Goal: Navigation & Orientation: Find specific page/section

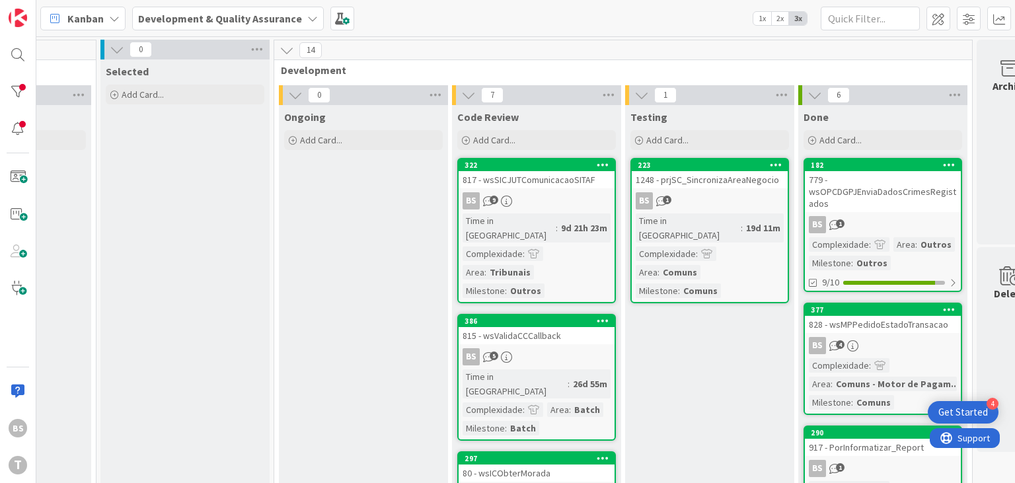
scroll to position [79, 470]
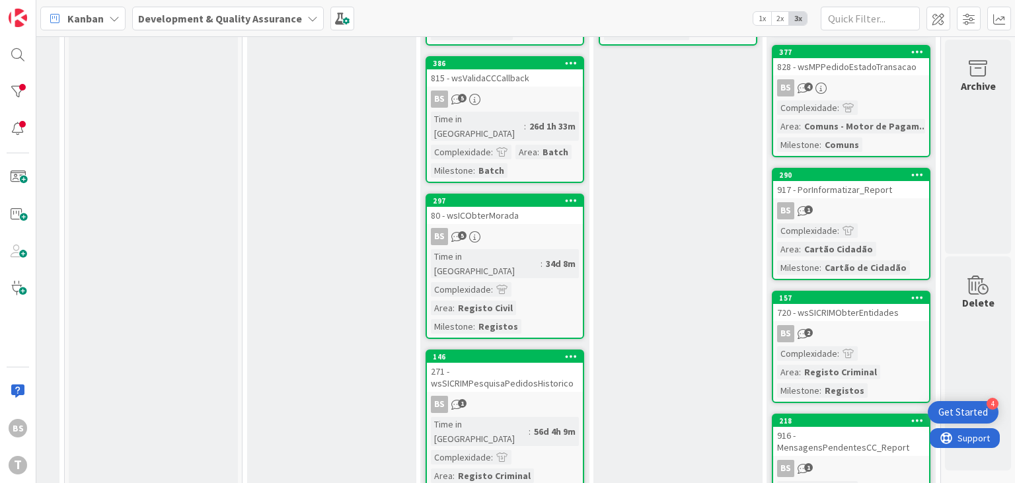
scroll to position [0, 502]
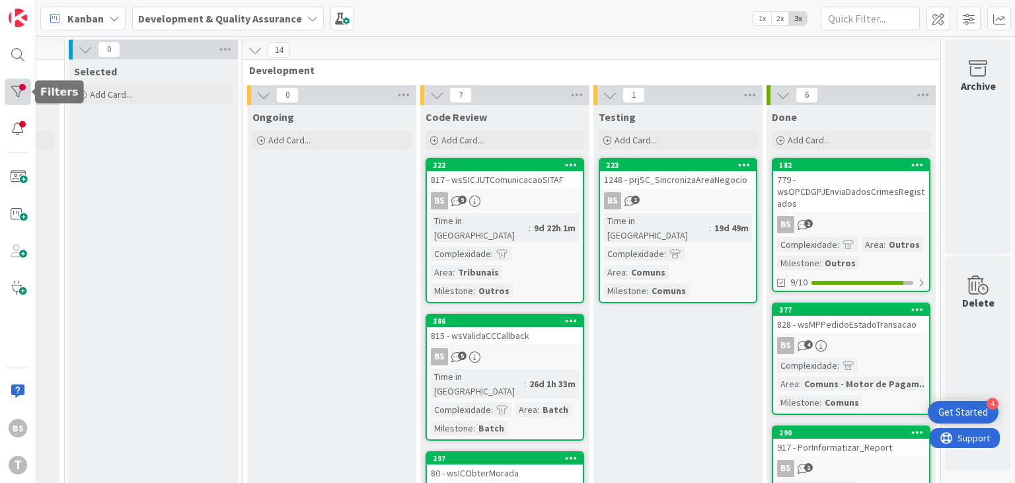
click at [9, 98] on div at bounding box center [18, 92] width 26 height 26
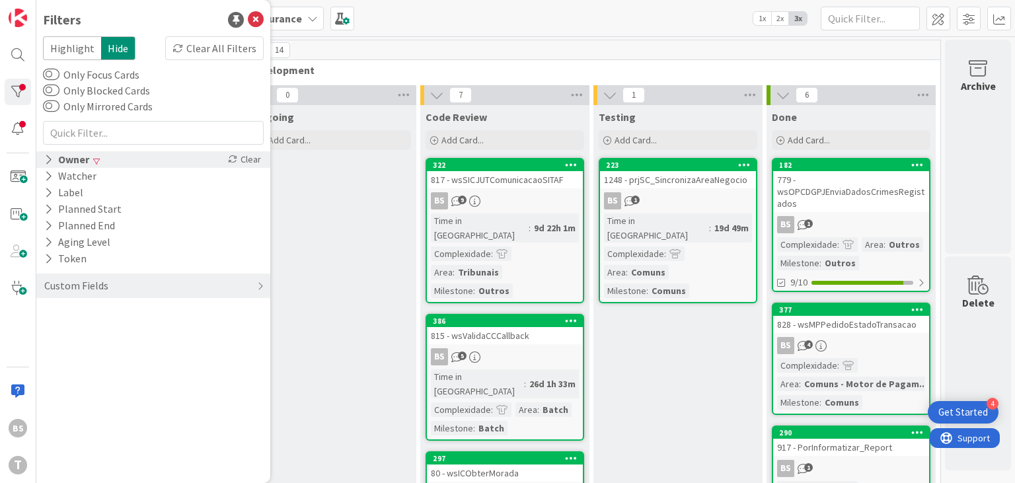
click at [72, 157] on div "Owner" at bounding box center [67, 159] width 48 height 17
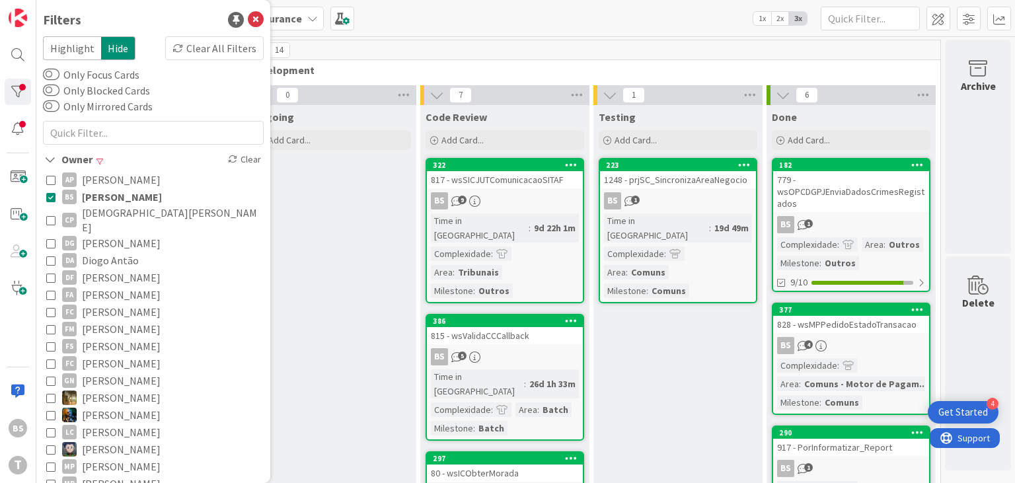
click at [76, 188] on button "AP Alceu Pimentel Filho" at bounding box center [153, 179] width 214 height 17
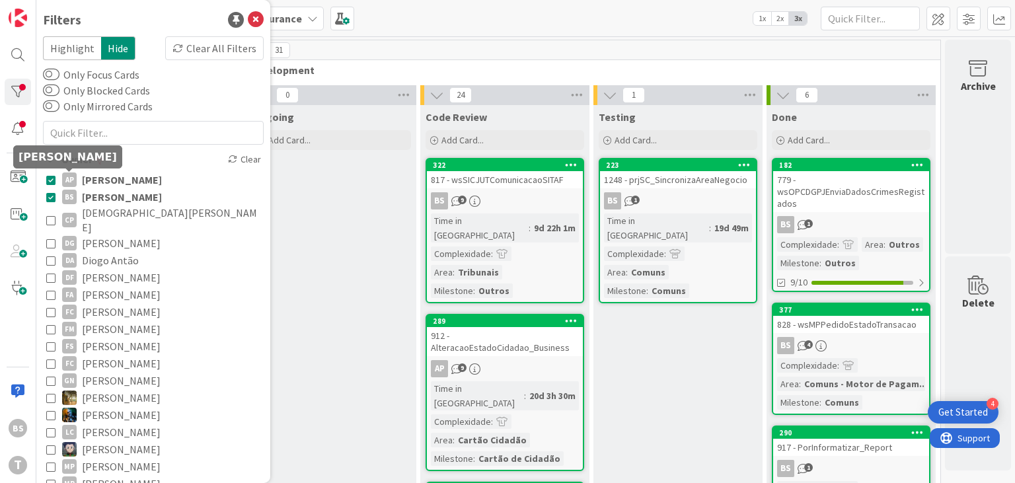
click at [75, 177] on div "AP" at bounding box center [69, 179] width 15 height 15
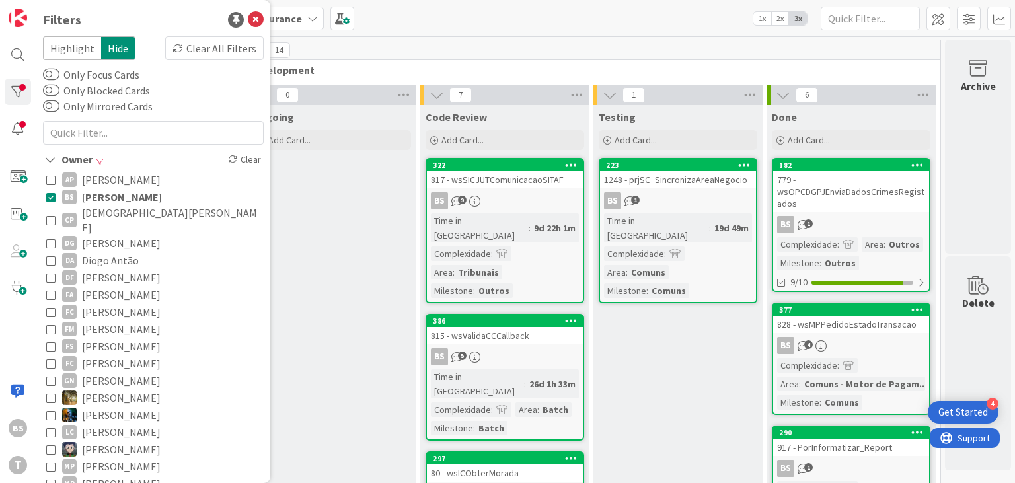
click at [77, 199] on button "BS Bruno Souza" at bounding box center [153, 196] width 214 height 17
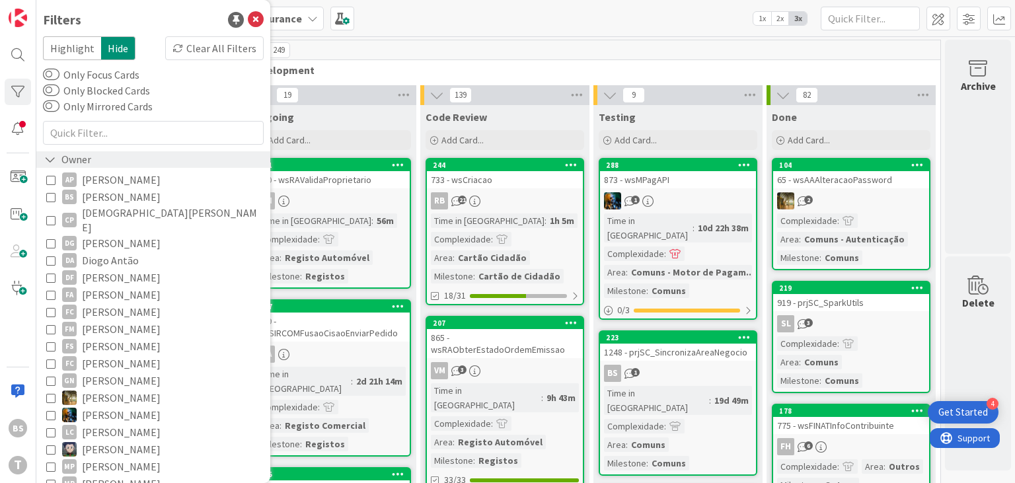
click at [85, 162] on div "Owner" at bounding box center [68, 159] width 50 height 17
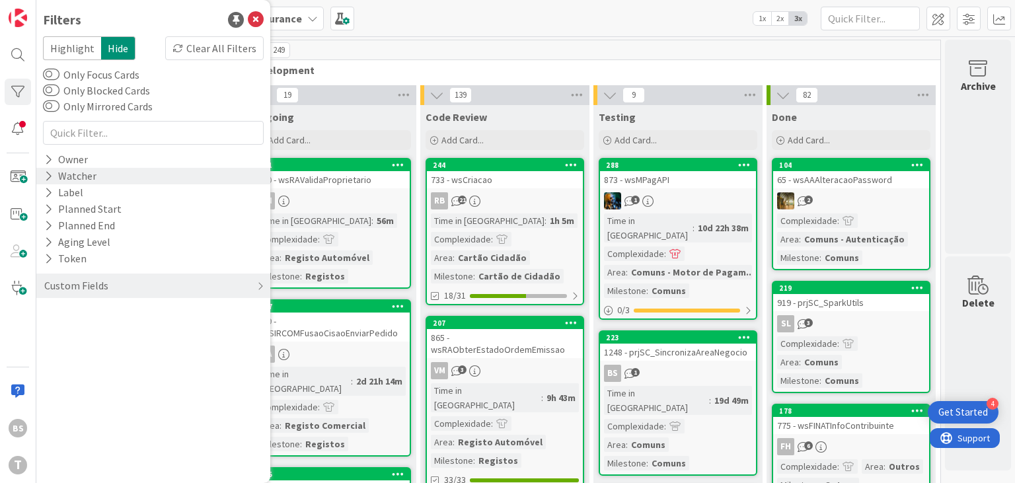
click at [132, 183] on div "Watcher" at bounding box center [153, 176] width 234 height 17
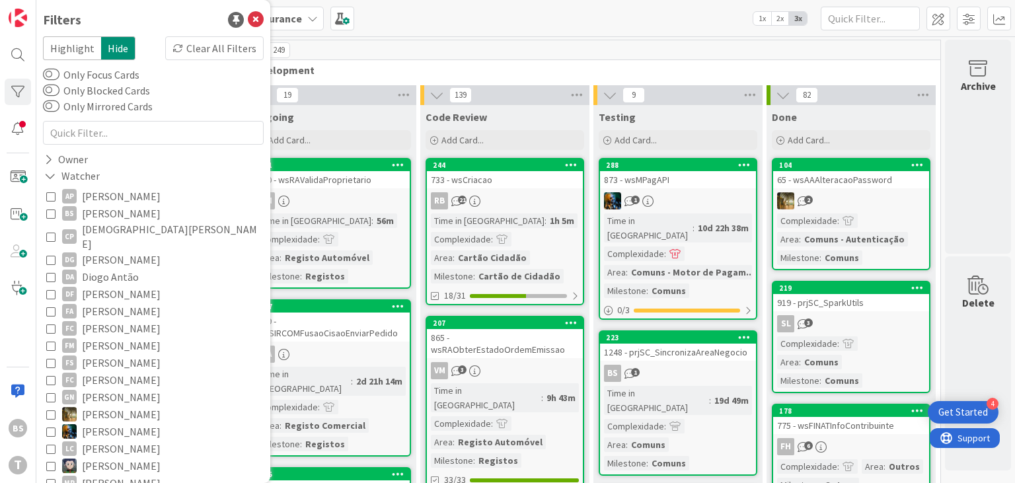
click at [120, 213] on span "Bruno Souza" at bounding box center [121, 213] width 79 height 17
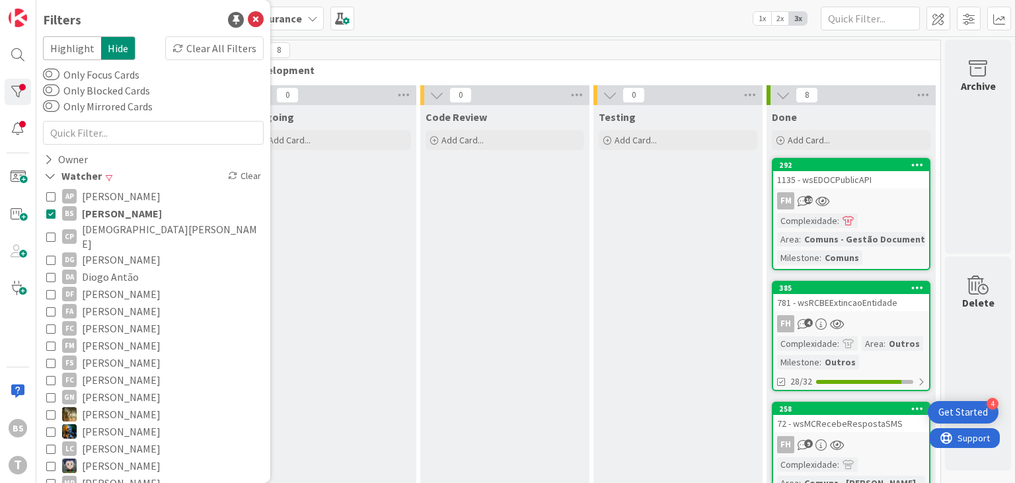
click at [54, 215] on icon at bounding box center [50, 213] width 9 height 9
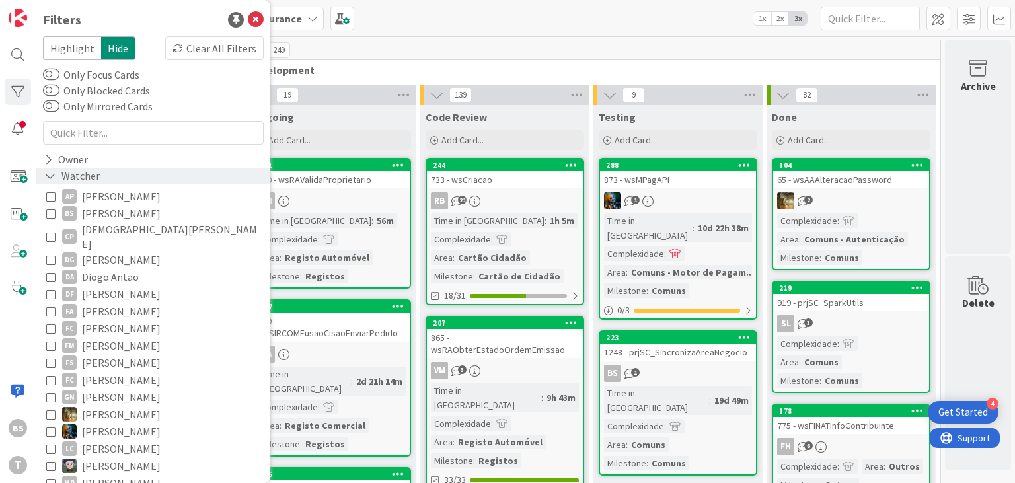
click at [67, 173] on div "Watcher" at bounding box center [72, 176] width 58 height 17
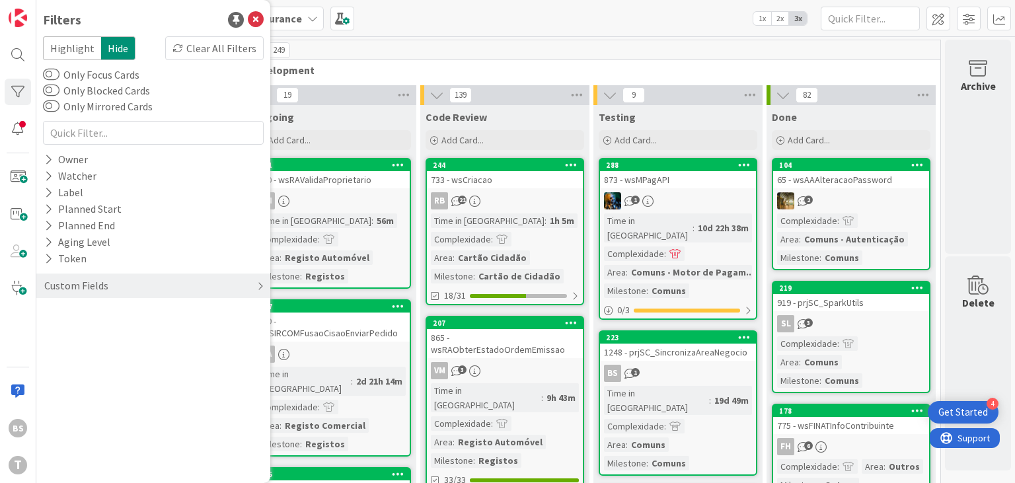
click at [108, 283] on div "Custom Fields" at bounding box center [153, 285] width 234 height 24
click at [110, 363] on div "Milestone" at bounding box center [153, 362] width 234 height 17
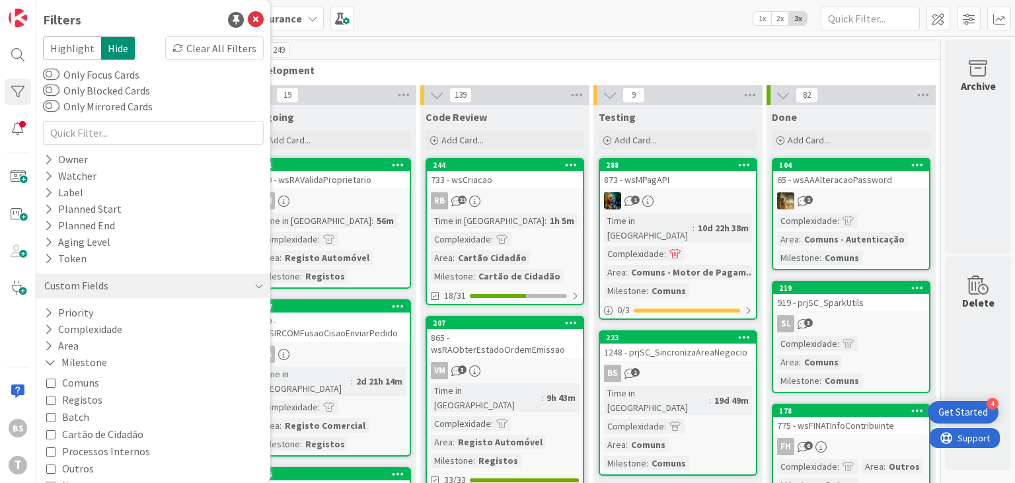
click at [112, 388] on div "Comuns Registos Batch Cartão de Cidadão Processos Internos Outros None" at bounding box center [153, 434] width 214 height 120
click at [62, 386] on button "Comuns" at bounding box center [72, 382] width 53 height 17
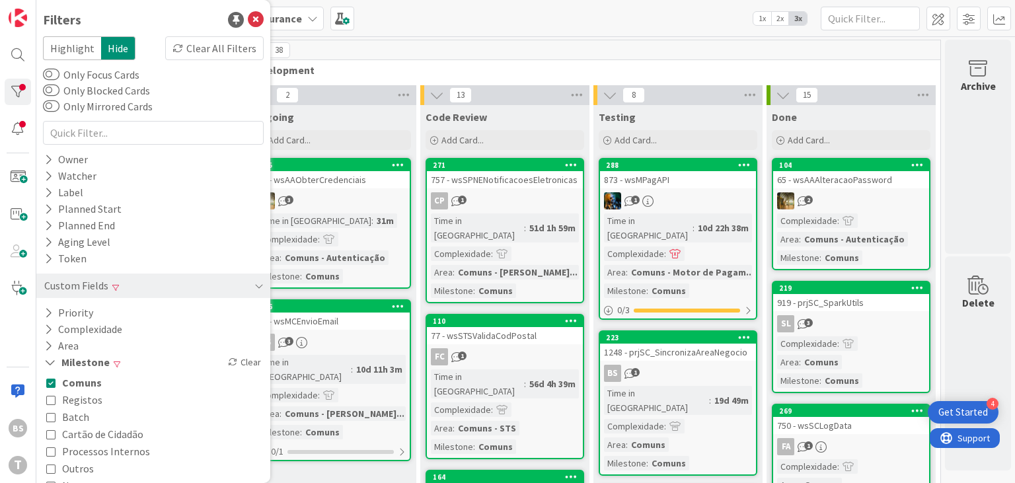
click at [656, 57] on div "38" at bounding box center [591, 50] width 698 height 20
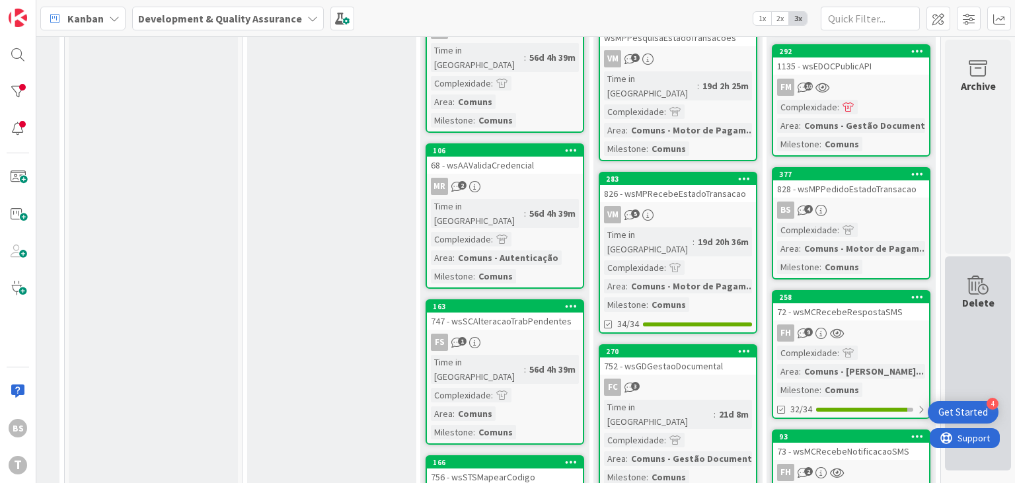
scroll to position [555, 502]
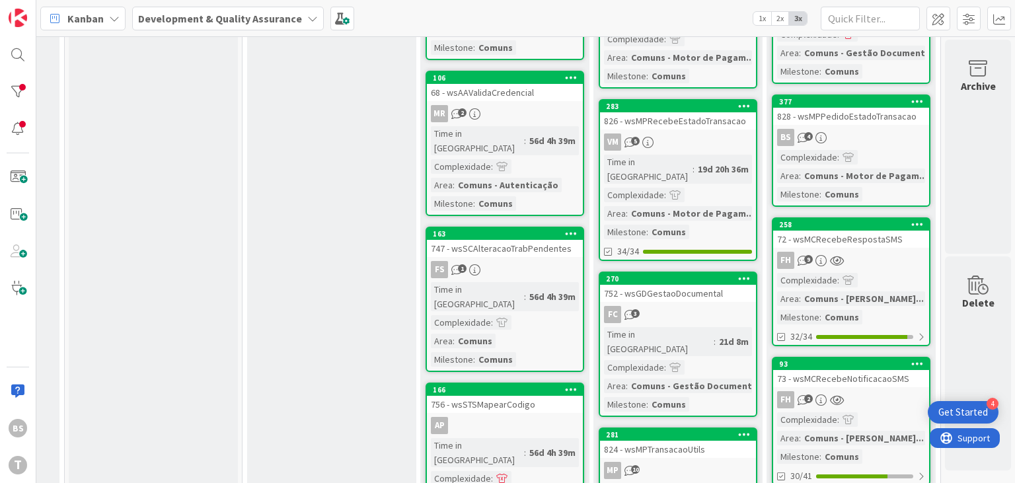
click at [856, 108] on div "828 - wsMPPedidoEstadoTransacao" at bounding box center [851, 116] width 156 height 17
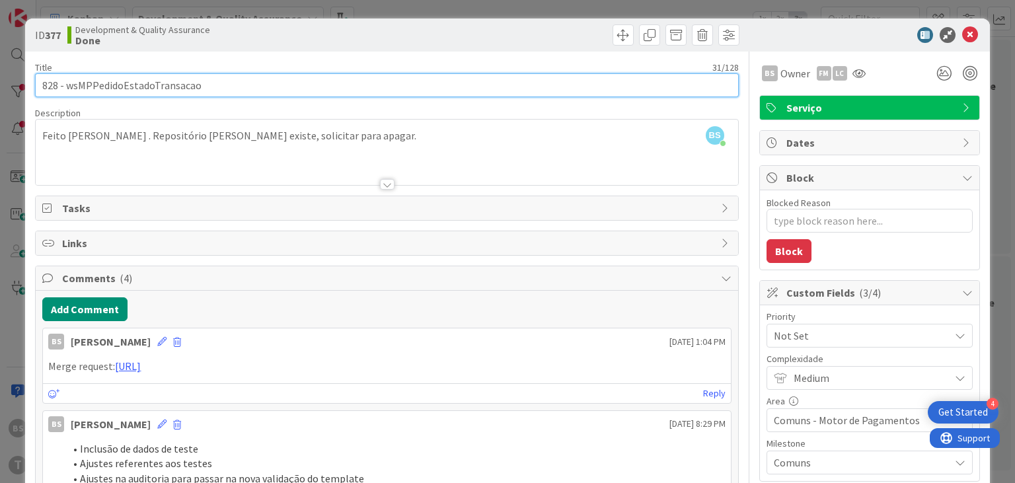
click at [134, 79] on input "828 - wsMPPedidoEstadoTransacao" at bounding box center [386, 85] width 703 height 24
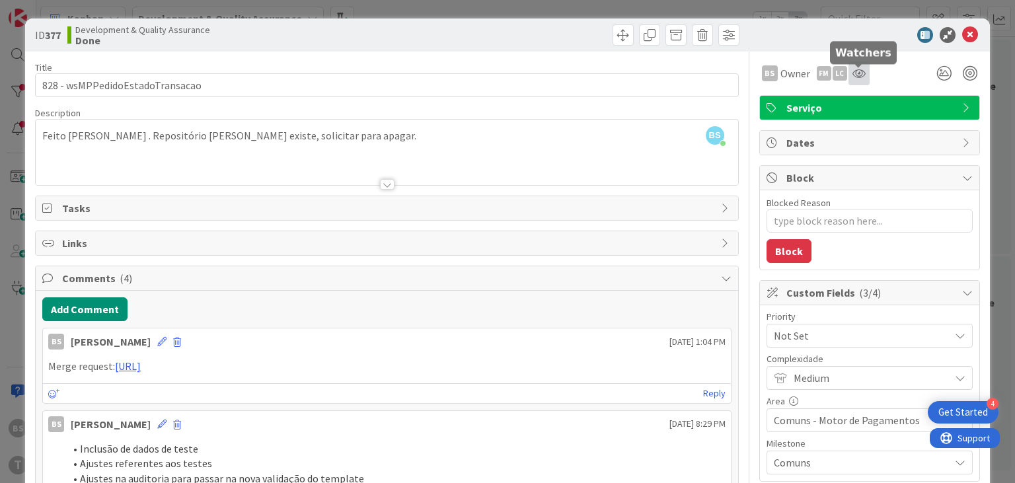
click at [857, 75] on icon at bounding box center [858, 73] width 13 height 11
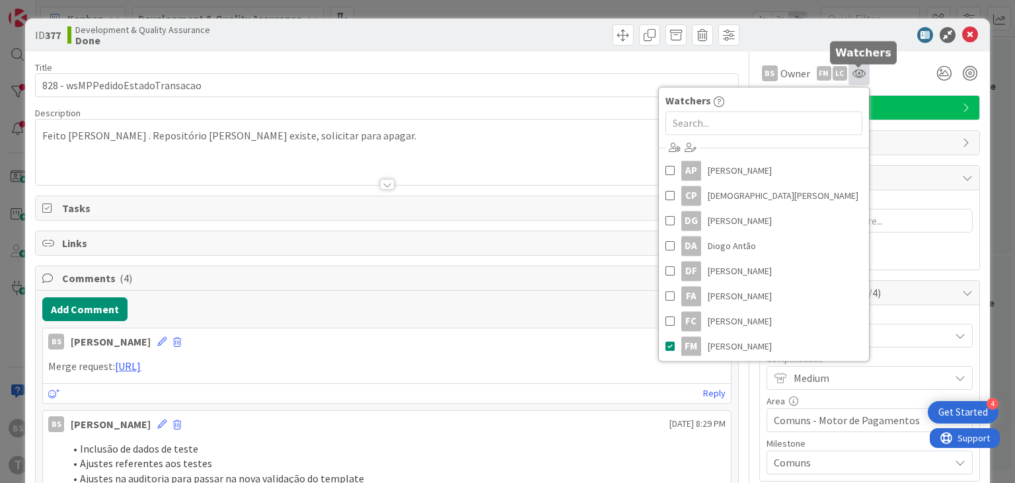
type textarea "x"
click at [707, 126] on input "text" at bounding box center [763, 123] width 197 height 24
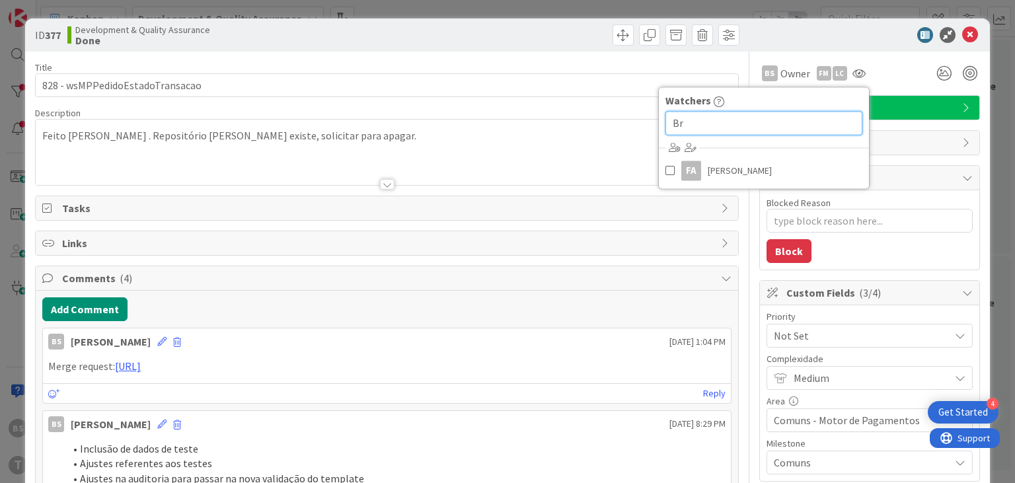
type input "B"
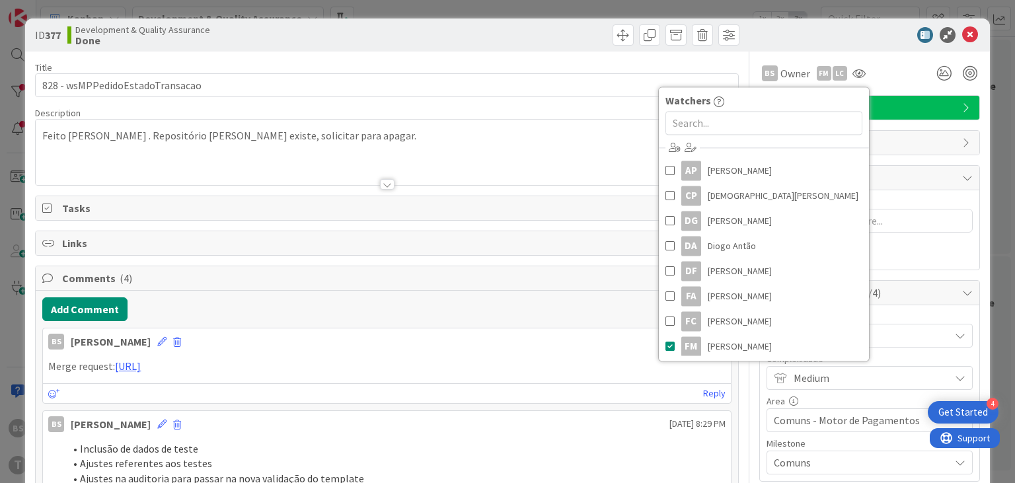
click at [784, 26] on div "ID 377 Development & Quality Assurance Done" at bounding box center [507, 34] width 964 height 33
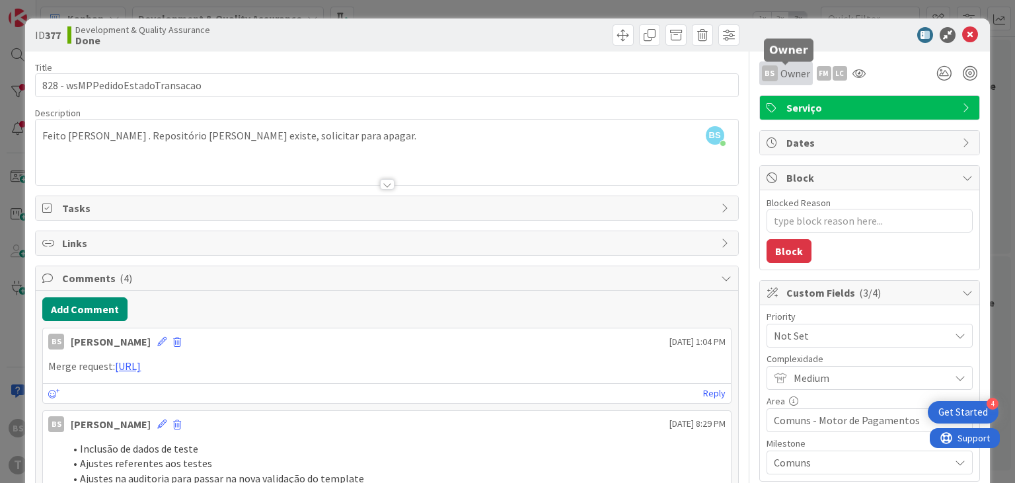
click at [782, 70] on span "Owner" at bounding box center [795, 73] width 30 height 16
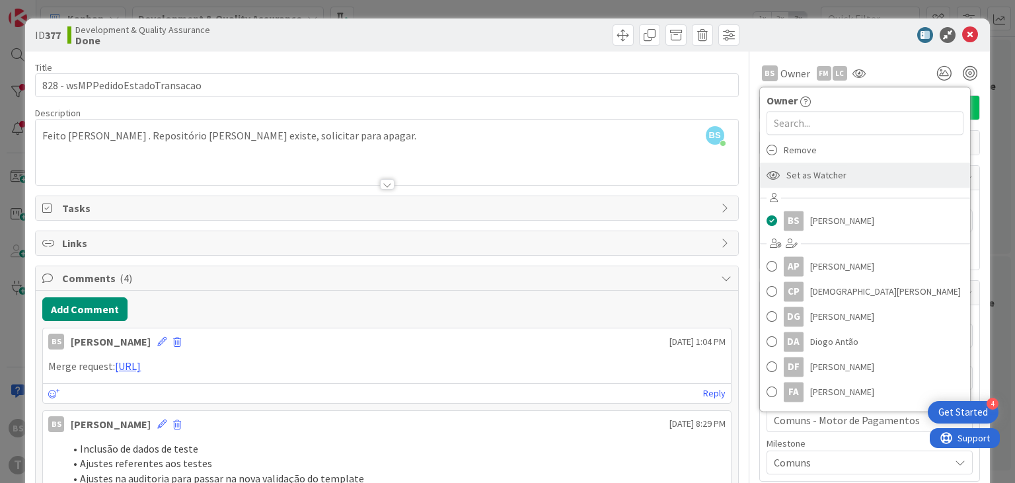
click at [831, 175] on span "Set as Watcher" at bounding box center [816, 175] width 60 height 20
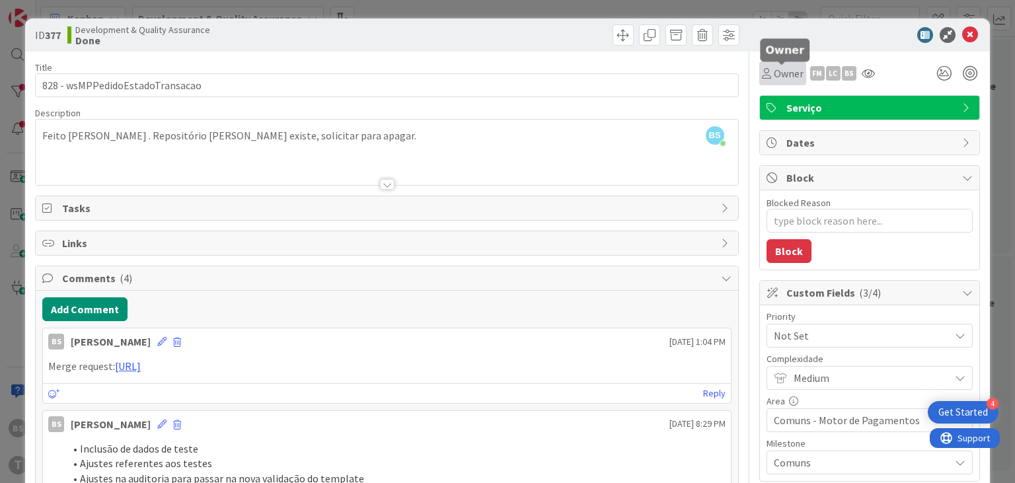
click at [789, 76] on span "Owner" at bounding box center [789, 73] width 30 height 16
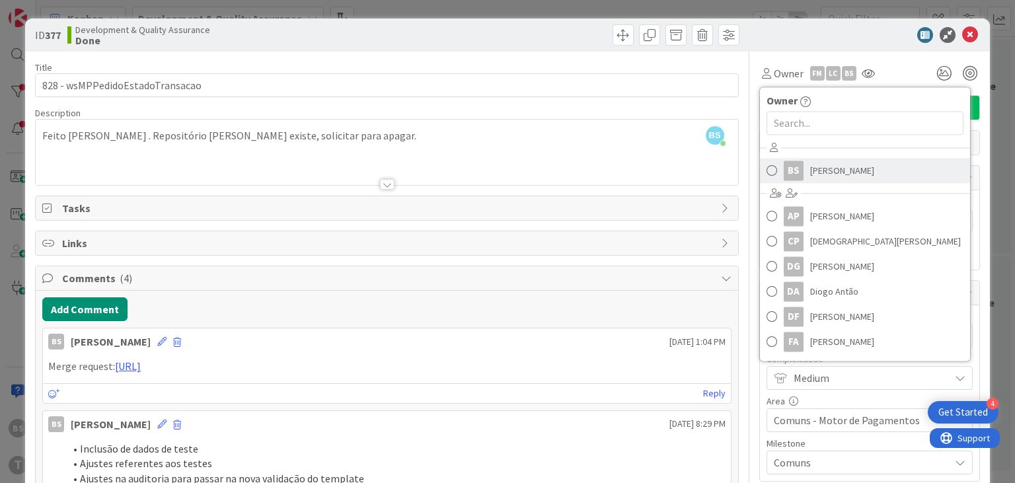
click at [768, 166] on span at bounding box center [771, 171] width 11 height 20
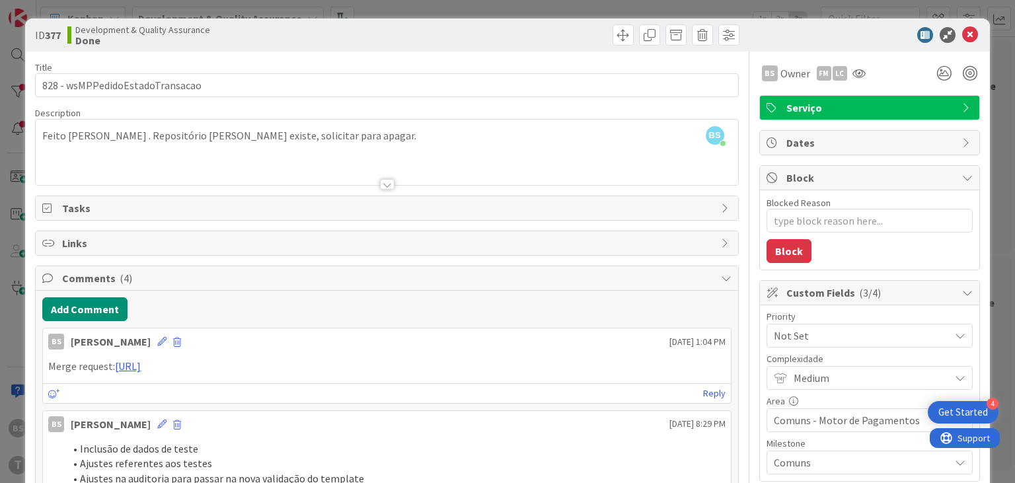
click at [971, 44] on div "ID 377 Development & Quality Assurance Done" at bounding box center [507, 34] width 964 height 33
click at [968, 40] on icon at bounding box center [970, 35] width 16 height 16
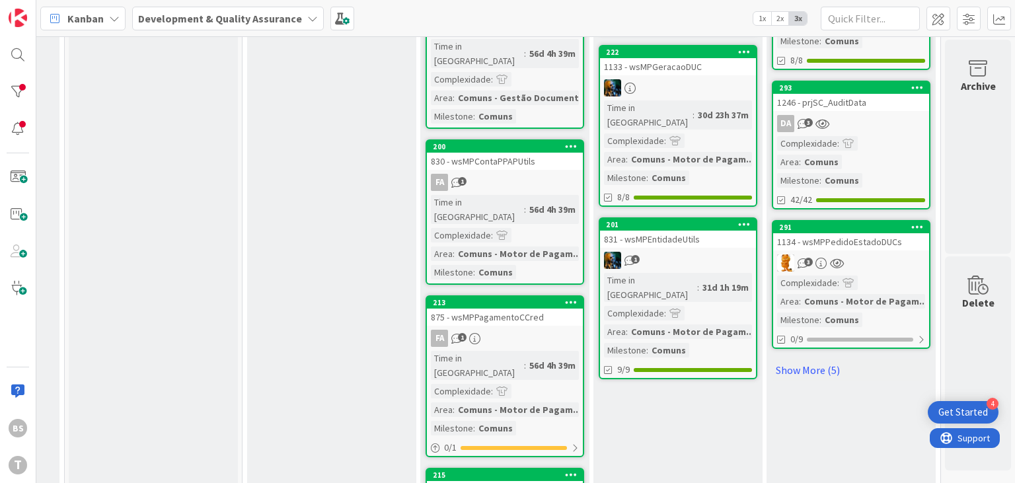
scroll to position [1124, 502]
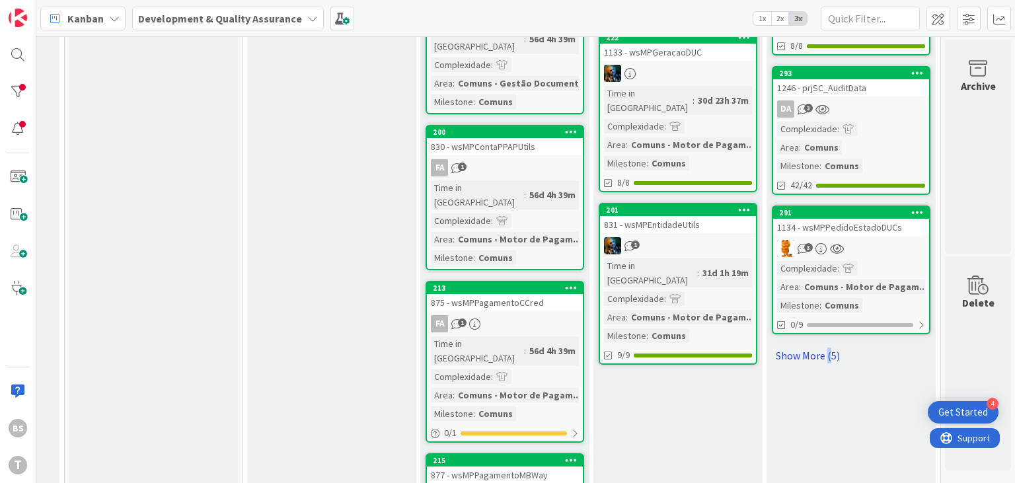
click at [828, 345] on link "Show More (5)" at bounding box center [851, 355] width 159 height 21
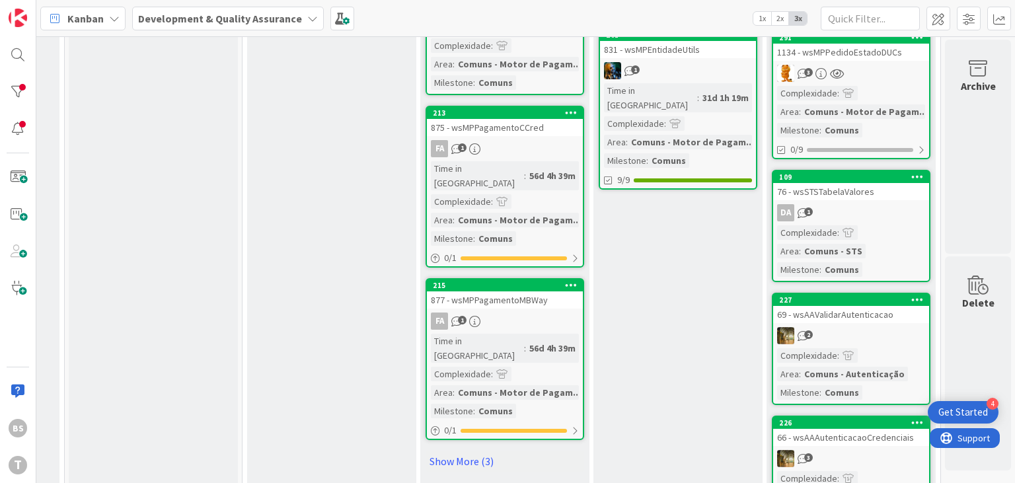
scroll to position [1582, 502]
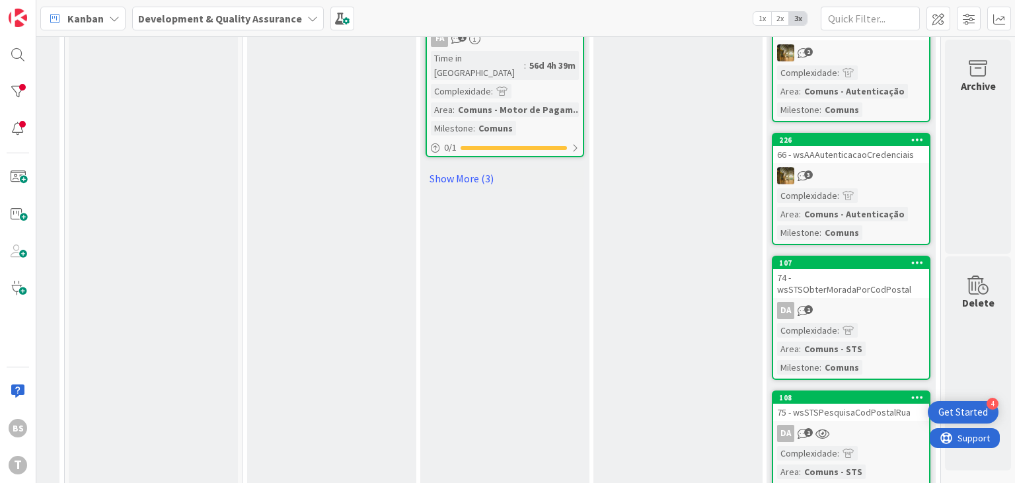
click at [883, 404] on div "75 - wsSTSPesquisaCodPostalRua" at bounding box center [851, 412] width 156 height 17
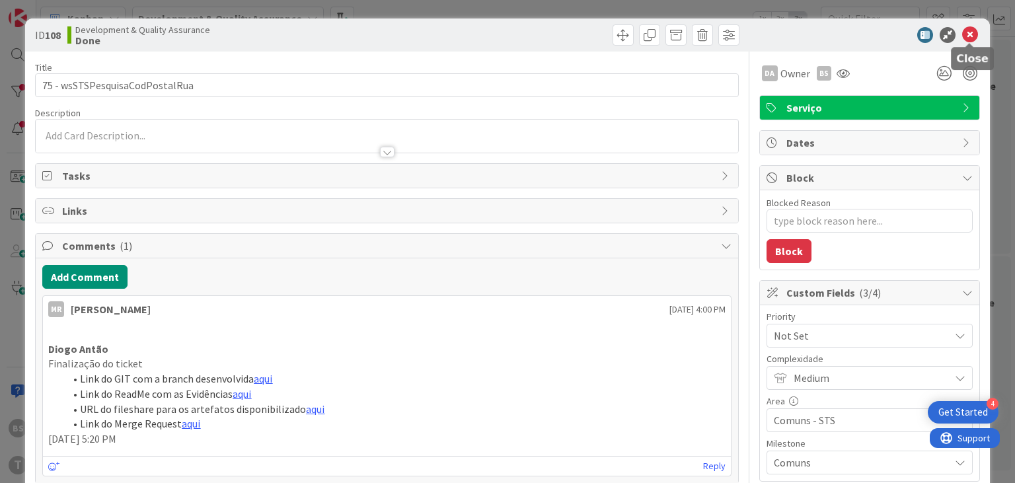
click at [975, 40] on icon at bounding box center [970, 35] width 16 height 16
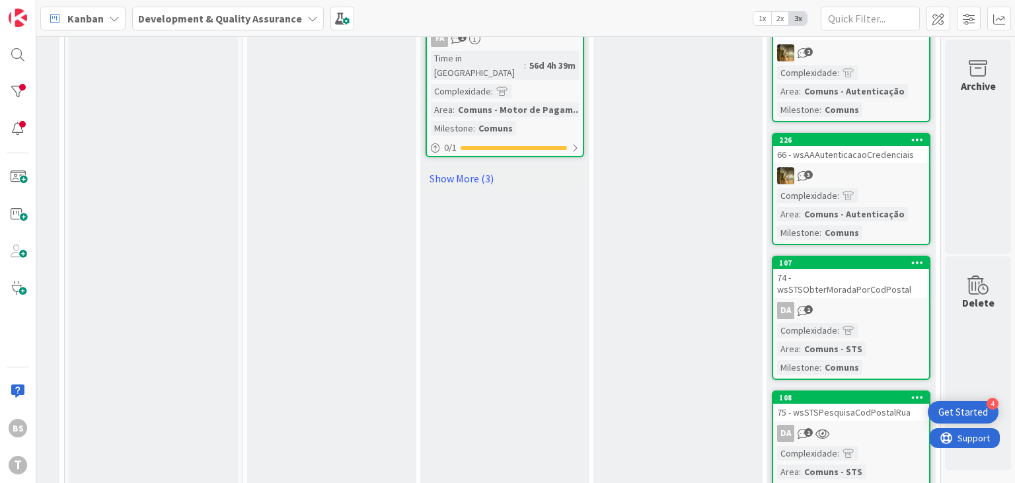
click at [882, 323] on div "Complexidade : Area : Comuns - STS Milestone : Comuns" at bounding box center [851, 349] width 148 height 52
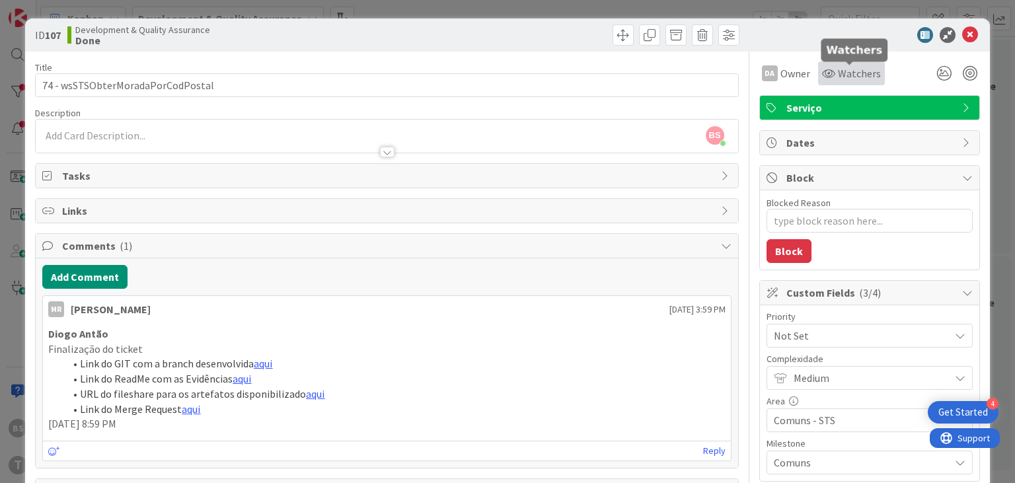
click at [867, 74] on span "Watchers" at bounding box center [859, 73] width 43 height 16
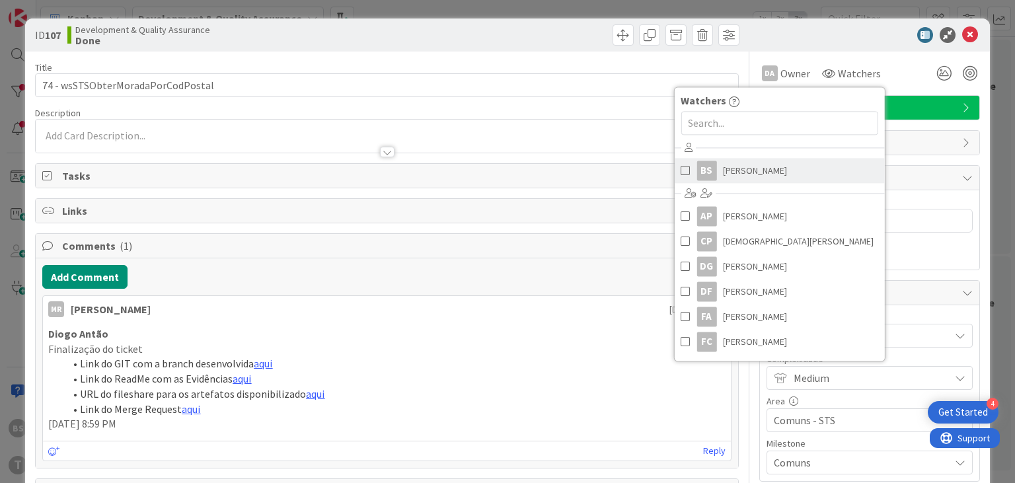
click at [686, 172] on span at bounding box center [684, 171] width 9 height 20
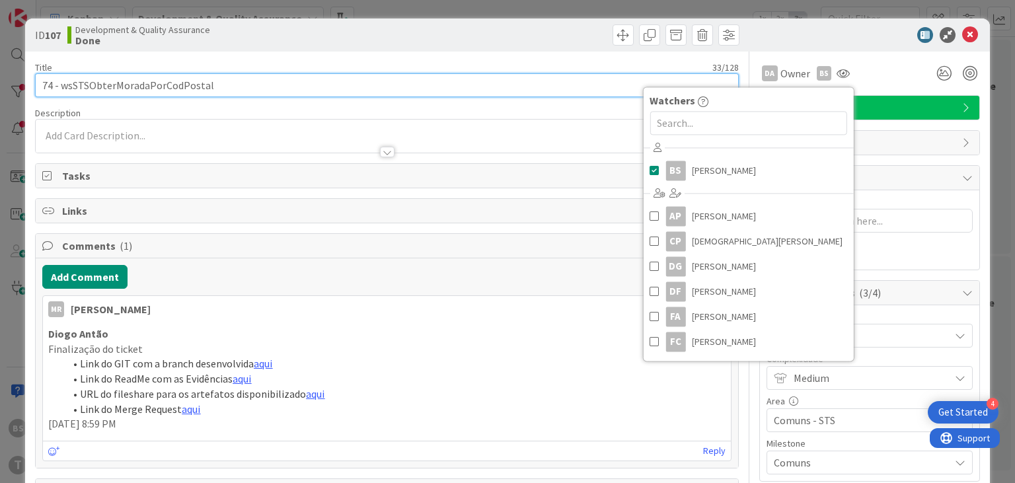
click at [466, 86] on input "74 - wsSTSObterMoradaPorCodPostal" at bounding box center [386, 85] width 703 height 24
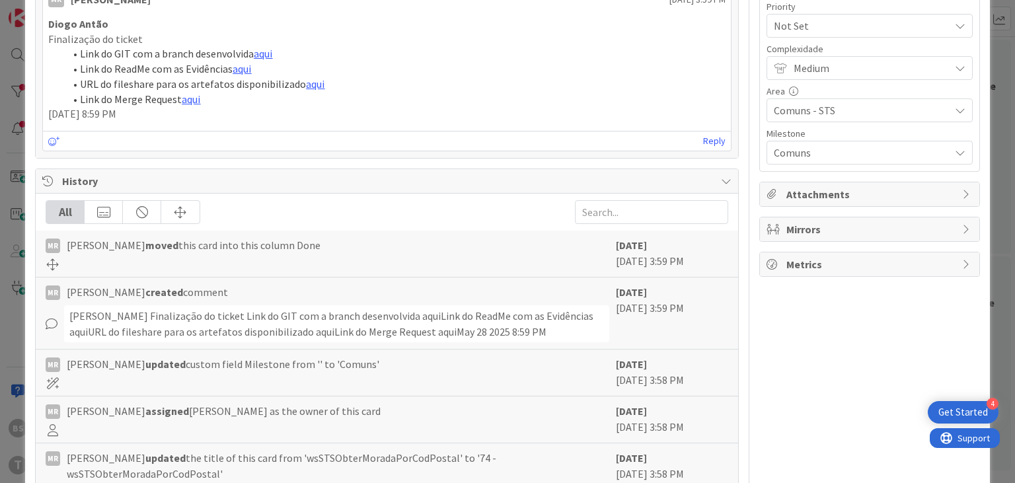
scroll to position [229, 0]
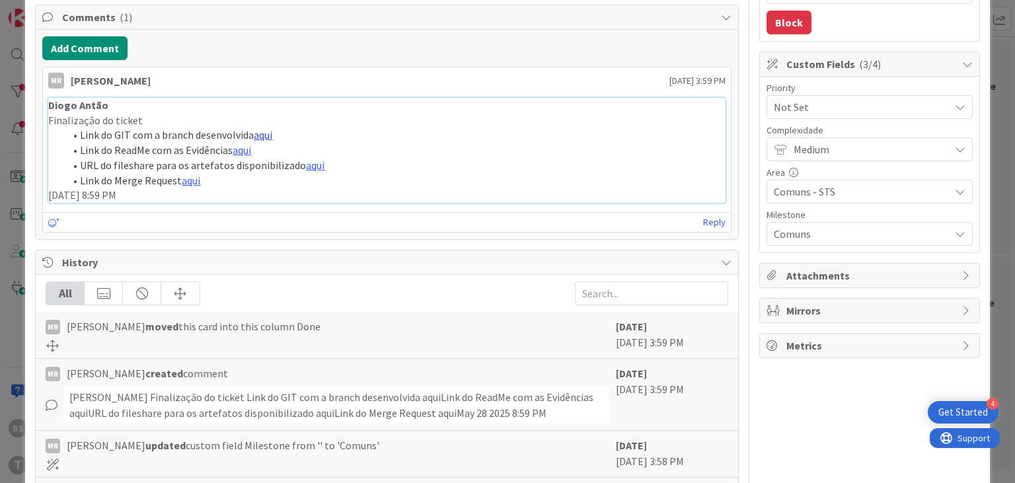
click at [268, 132] on link "aqui" at bounding box center [263, 134] width 18 height 13
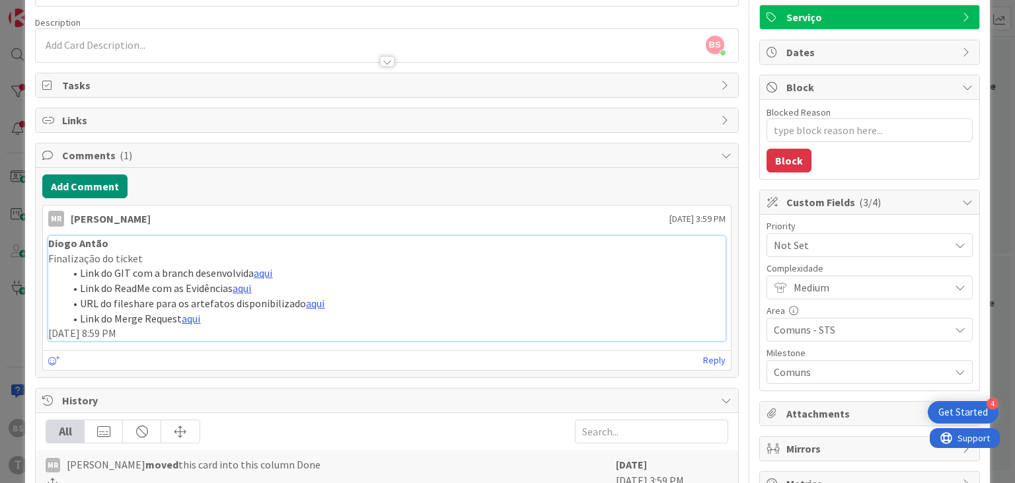
scroll to position [0, 0]
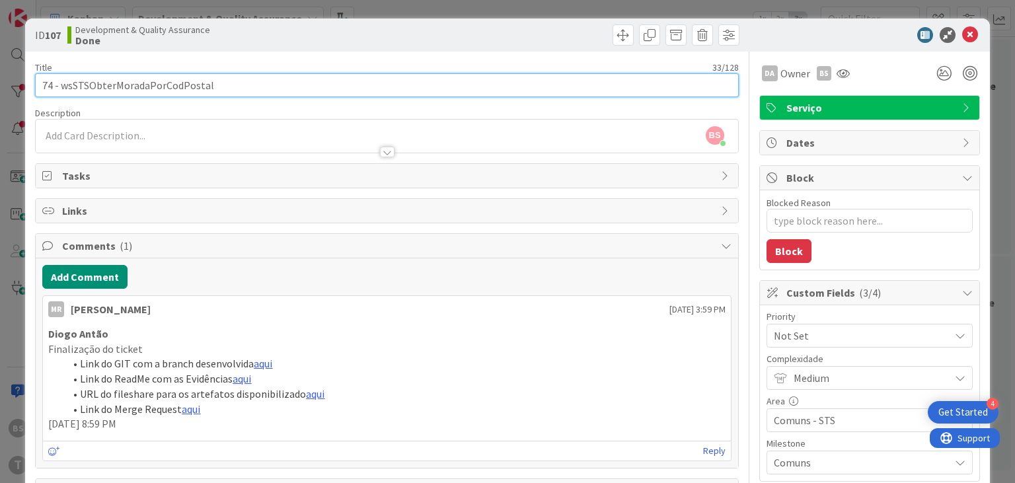
click at [159, 83] on input "74 - wsSTSObterMoradaPorCodPostal" at bounding box center [386, 85] width 703 height 24
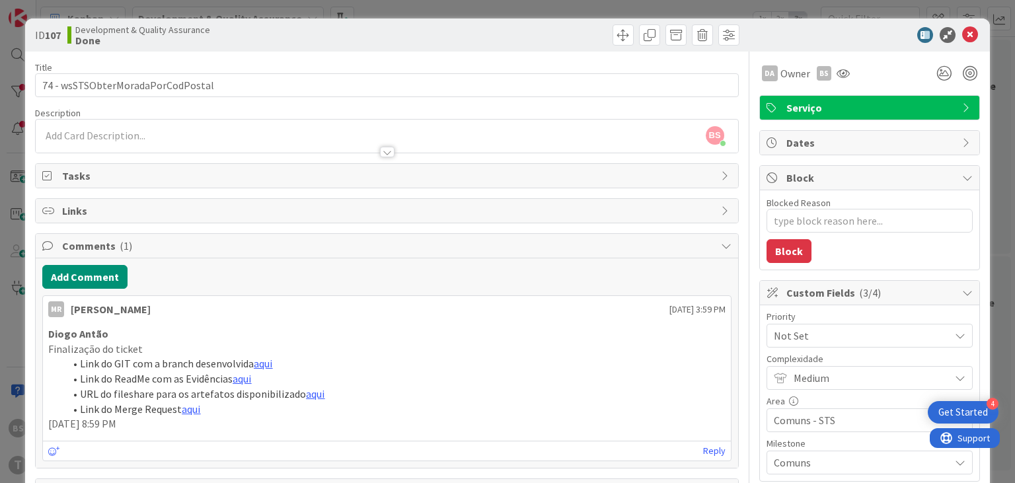
click at [0, 177] on div "ID 107 Development & Quality Assurance Done Title 33 / 128 74 - wsSTSObterMorad…" at bounding box center [507, 241] width 1015 height 483
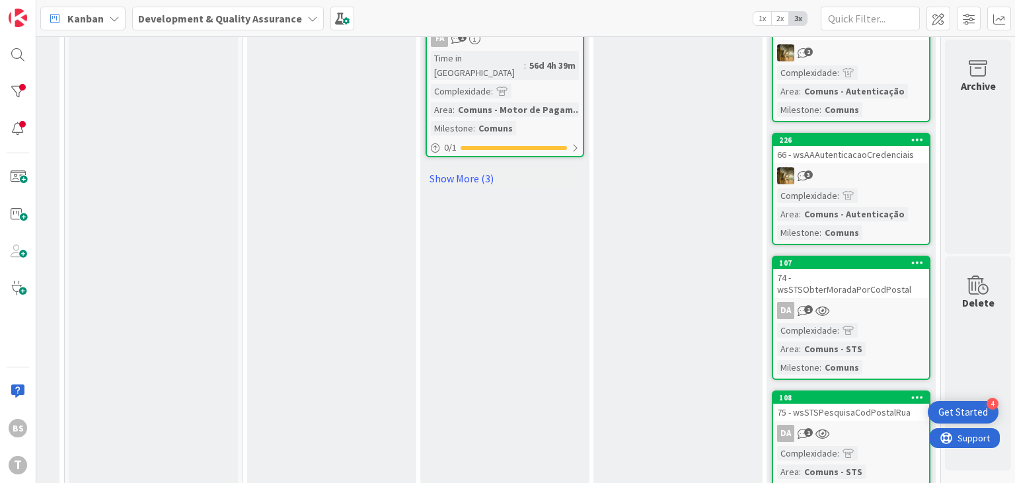
click at [900, 302] on div "DA 1" at bounding box center [851, 310] width 156 height 17
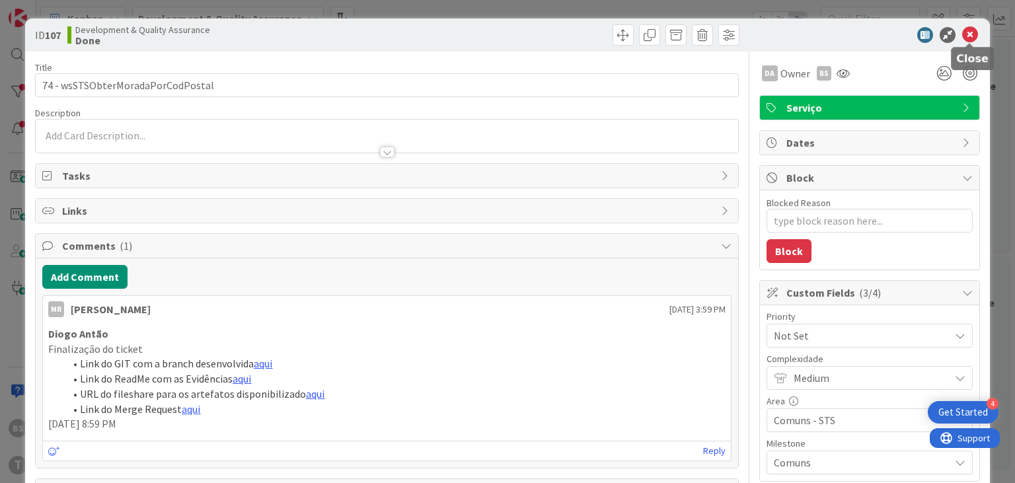
click at [973, 33] on icon at bounding box center [970, 35] width 16 height 16
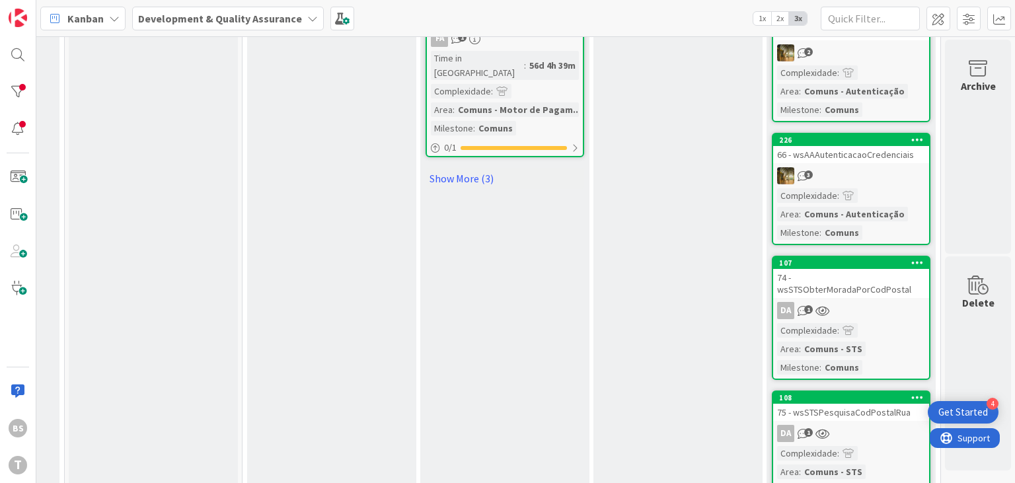
click at [867, 167] on div "3" at bounding box center [851, 175] width 156 height 17
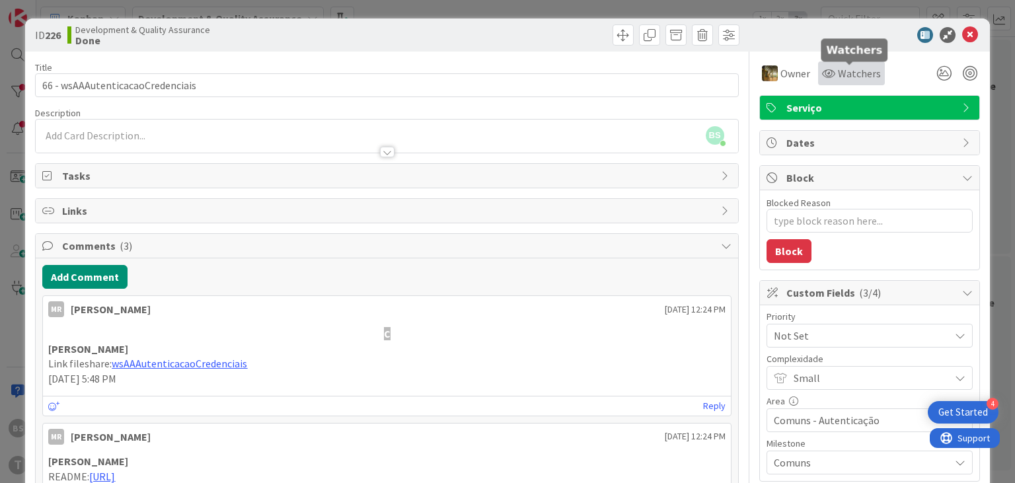
click at [852, 79] on span "Watchers" at bounding box center [859, 73] width 43 height 16
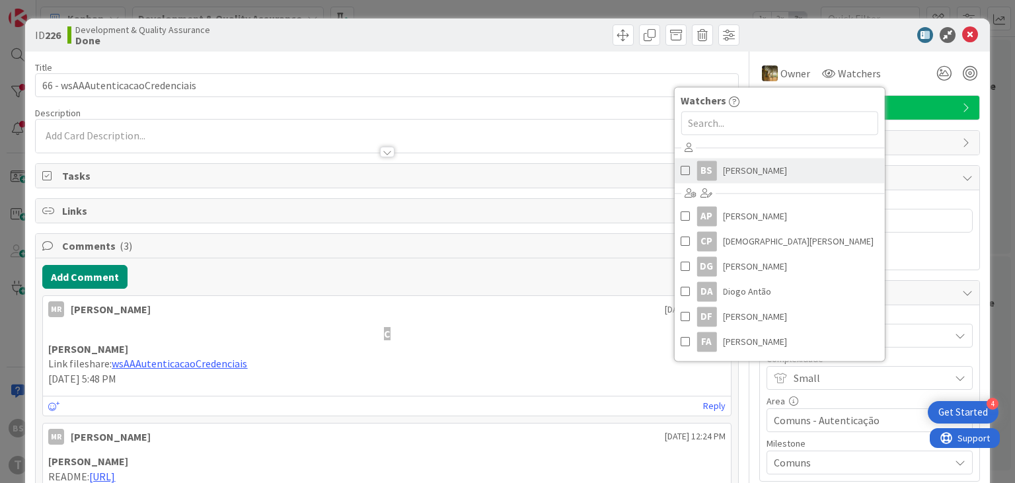
click at [719, 171] on link "BS Bruno Souza" at bounding box center [779, 170] width 210 height 25
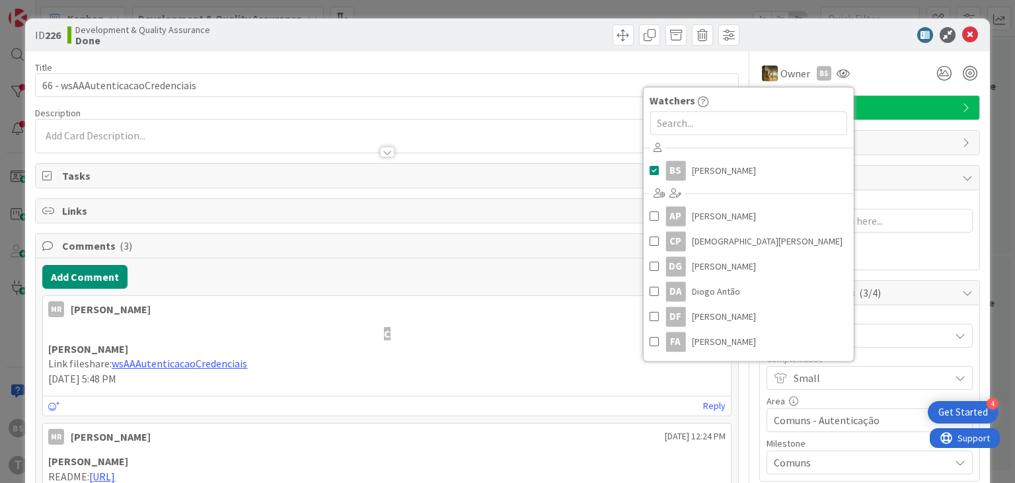
click at [807, 41] on div at bounding box center [863, 35] width 234 height 16
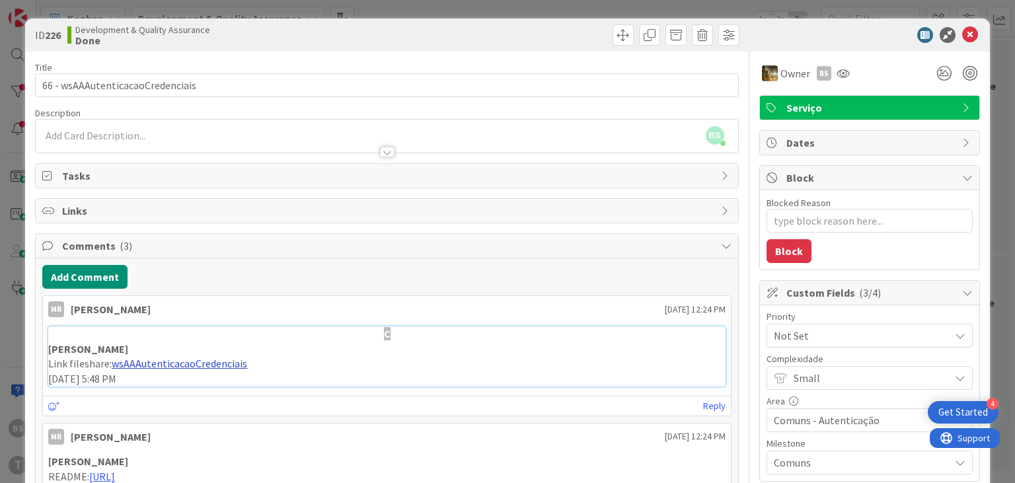
click at [226, 364] on link "wsAAAutenticacaoCredenciais" at bounding box center [179, 363] width 135 height 13
drag, startPoint x: 264, startPoint y: 363, endPoint x: 111, endPoint y: 360, distance: 152.6
click at [111, 360] on p "Link fileshare: wsAAAutenticacaoCredenciais" at bounding box center [386, 363] width 676 height 15
copy p "wsAAAutenticacaoCredenciais"
click at [838, 70] on icon at bounding box center [842, 73] width 13 height 11
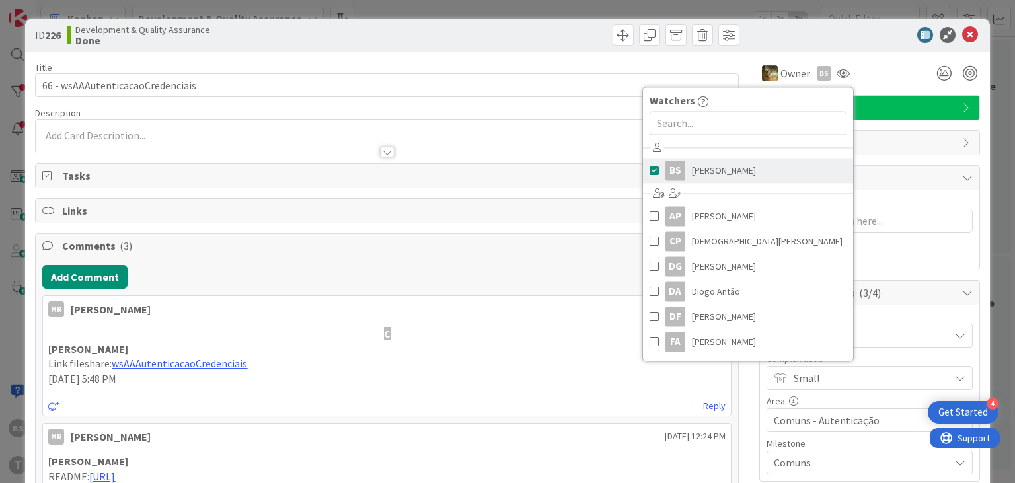
click at [655, 166] on span at bounding box center [653, 171] width 9 height 20
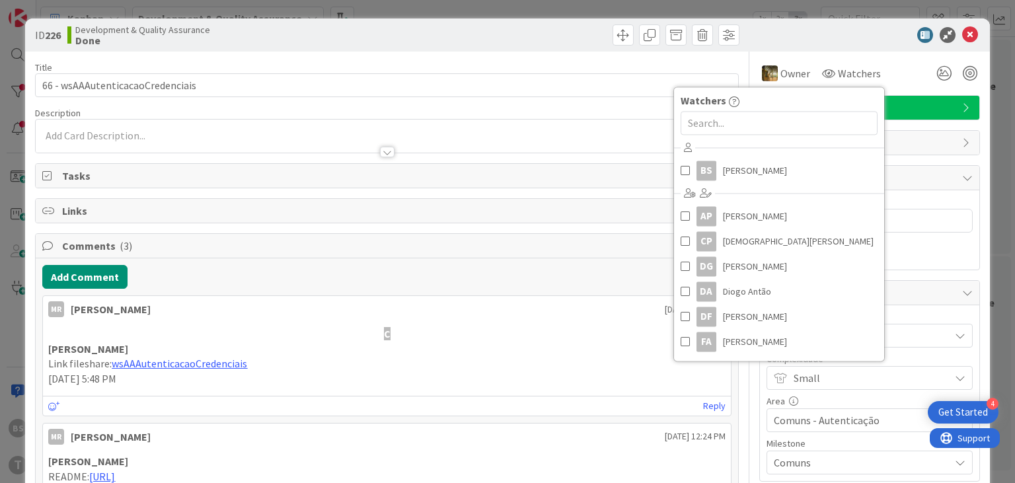
click at [974, 43] on icon at bounding box center [970, 35] width 16 height 16
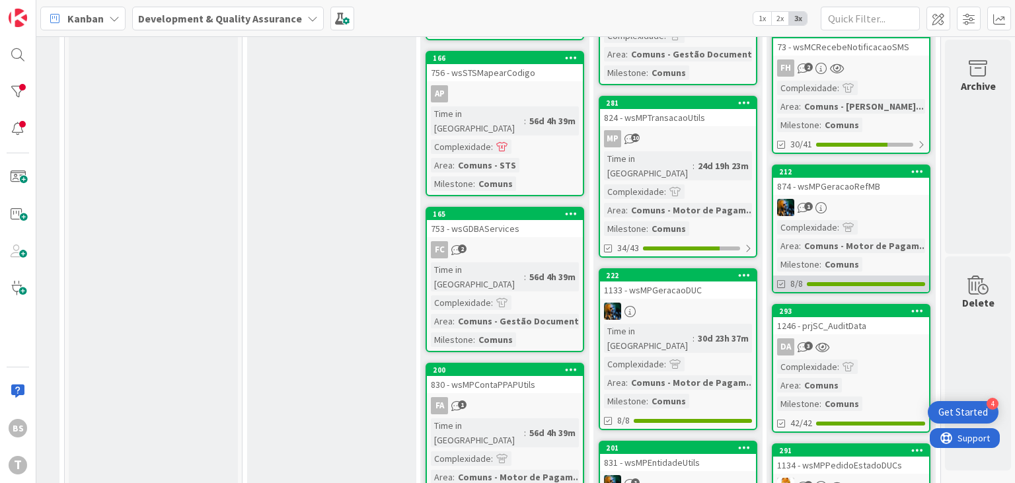
scroll to position [807, 502]
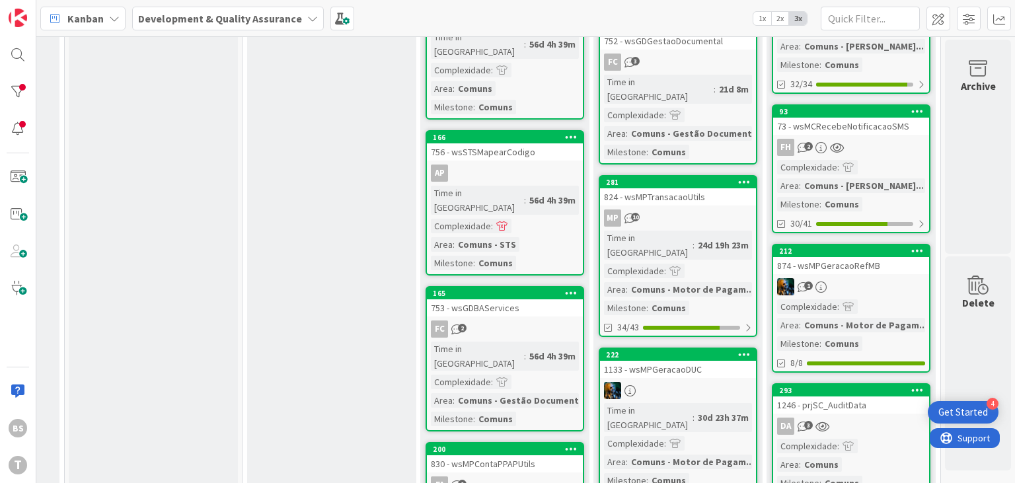
click at [874, 244] on link "212 874 - wsMPGeracaoRefMB 1 Complexidade : Area : Comuns - Motor de Pagam... M…" at bounding box center [851, 308] width 159 height 129
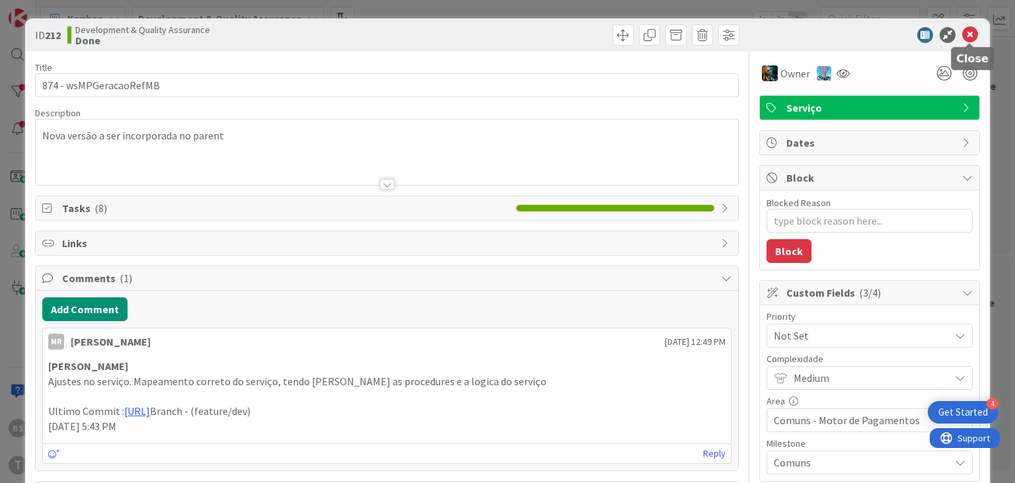
click at [968, 38] on icon at bounding box center [970, 35] width 16 height 16
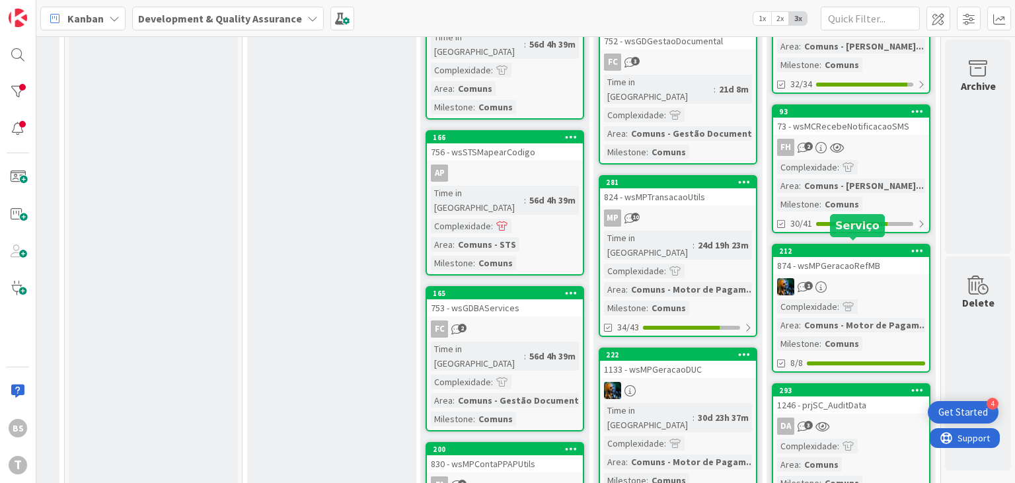
scroll to position [728, 502]
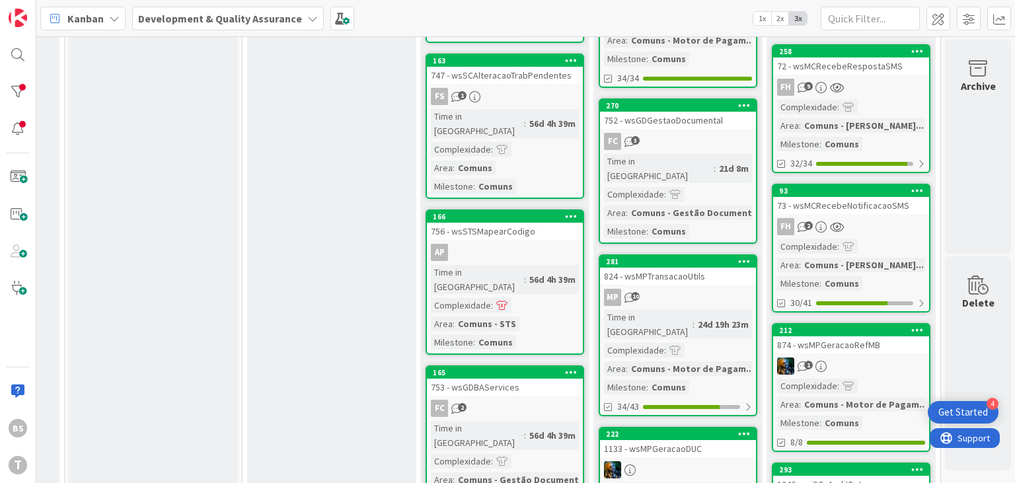
click at [889, 197] on link "93 73 - wsMCRecebeNotificacaoSMS FH 2 Complexidade : Area : Comuns - Modulo Com…" at bounding box center [851, 248] width 159 height 129
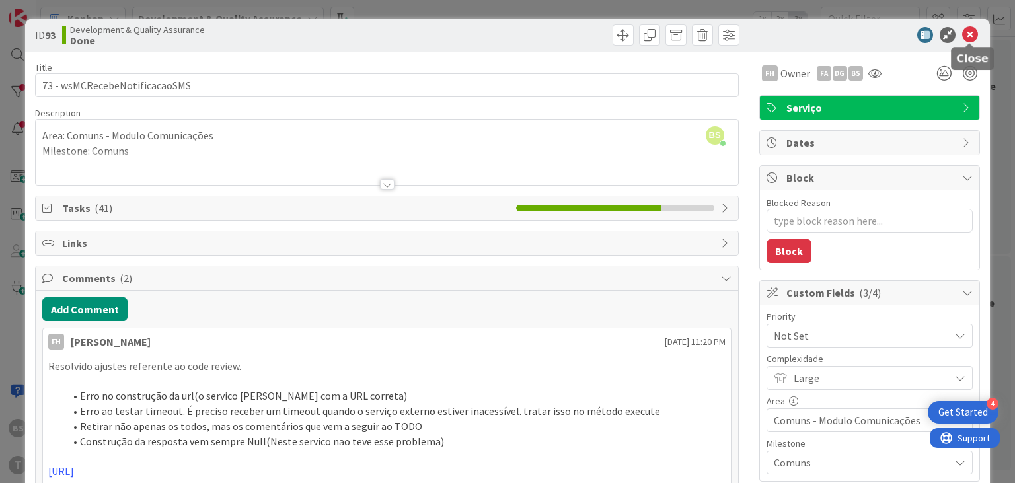
click at [966, 38] on icon at bounding box center [970, 35] width 16 height 16
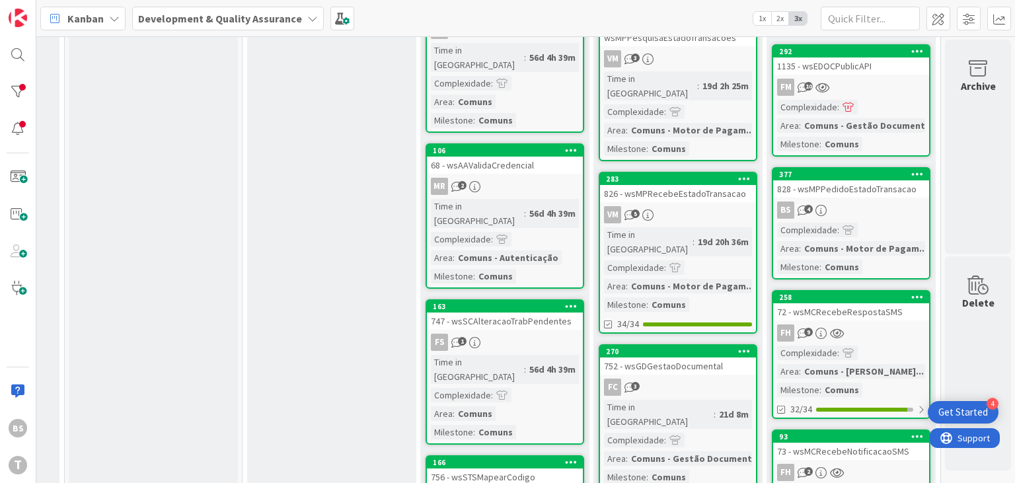
scroll to position [411, 502]
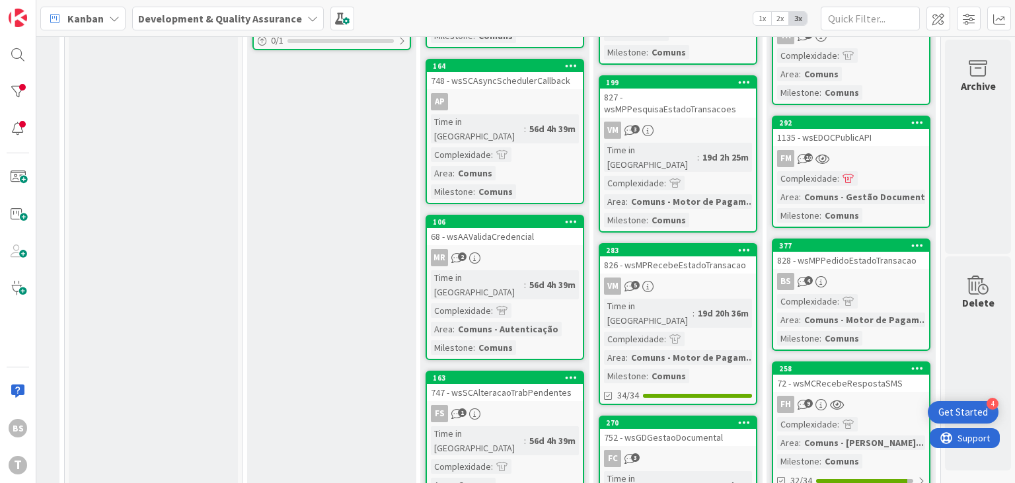
click at [902, 273] on div "BS 4" at bounding box center [851, 281] width 156 height 17
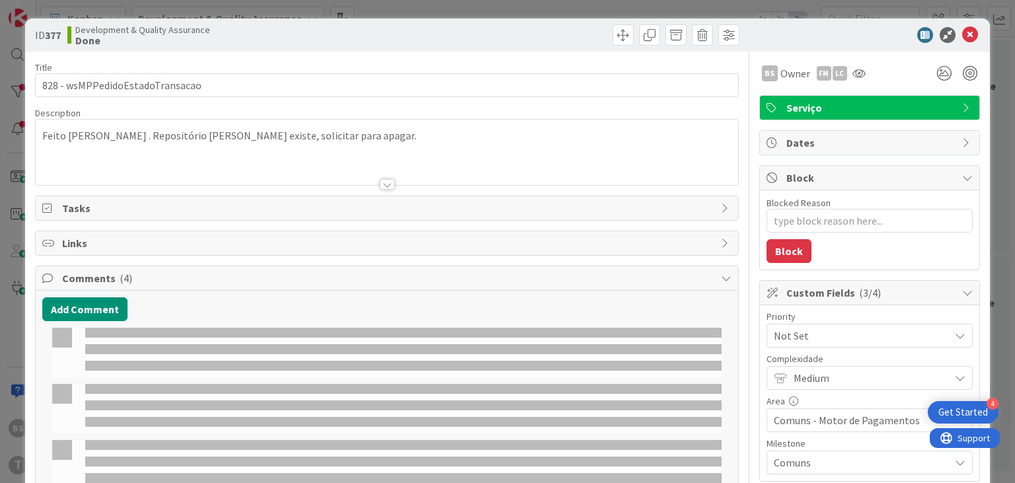
type textarea "x"
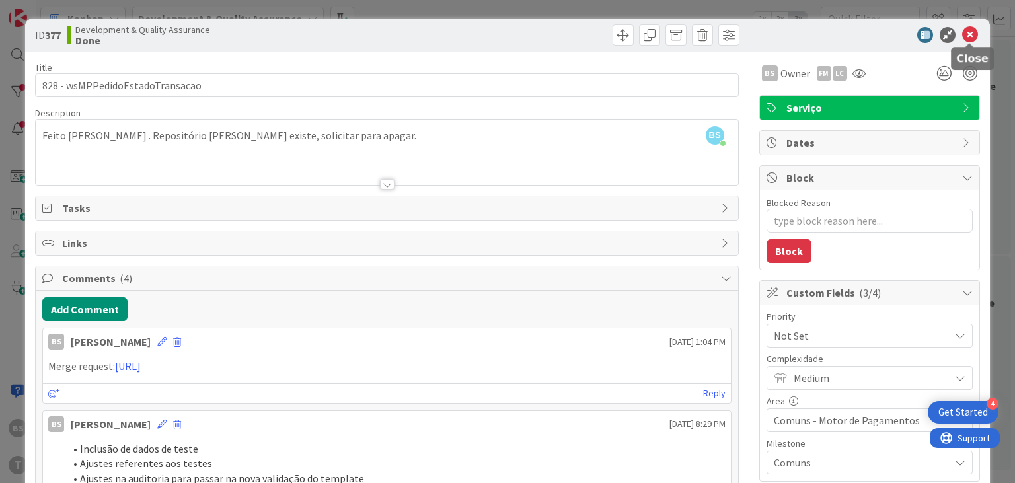
click at [966, 37] on icon at bounding box center [970, 35] width 16 height 16
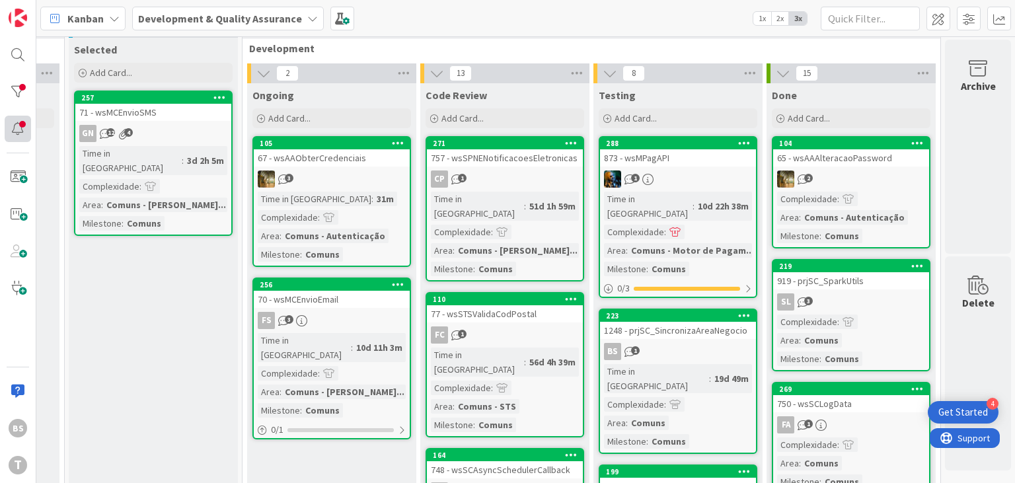
scroll to position [0, 502]
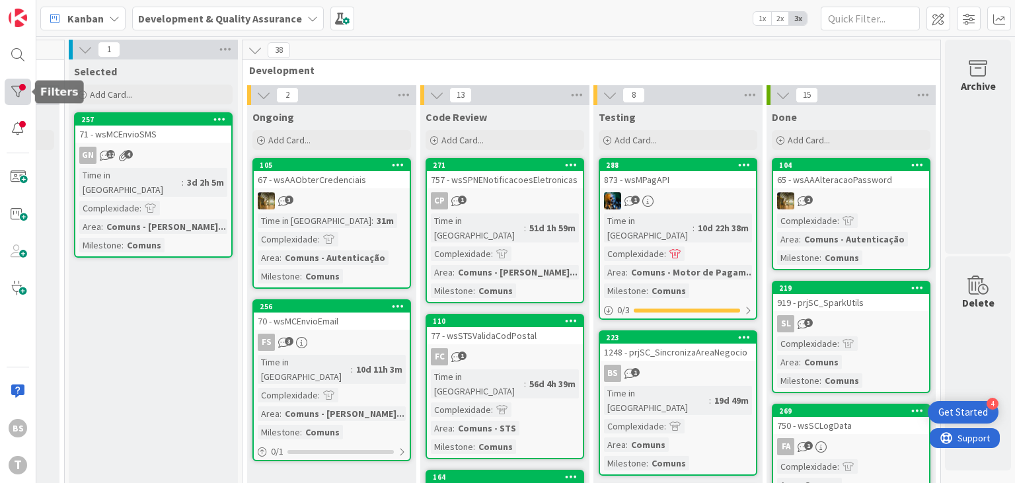
click at [13, 98] on div at bounding box center [18, 92] width 26 height 26
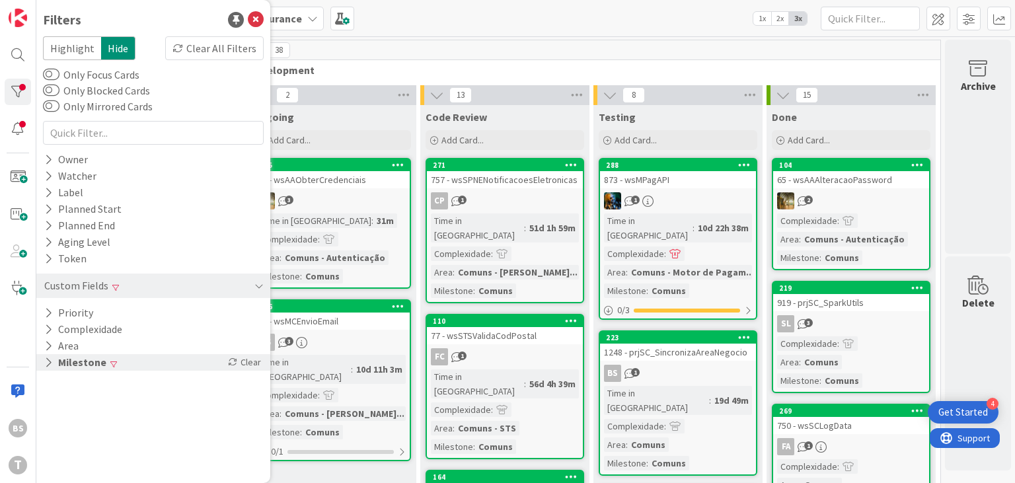
click at [124, 358] on div "Milestone Clear" at bounding box center [153, 362] width 234 height 17
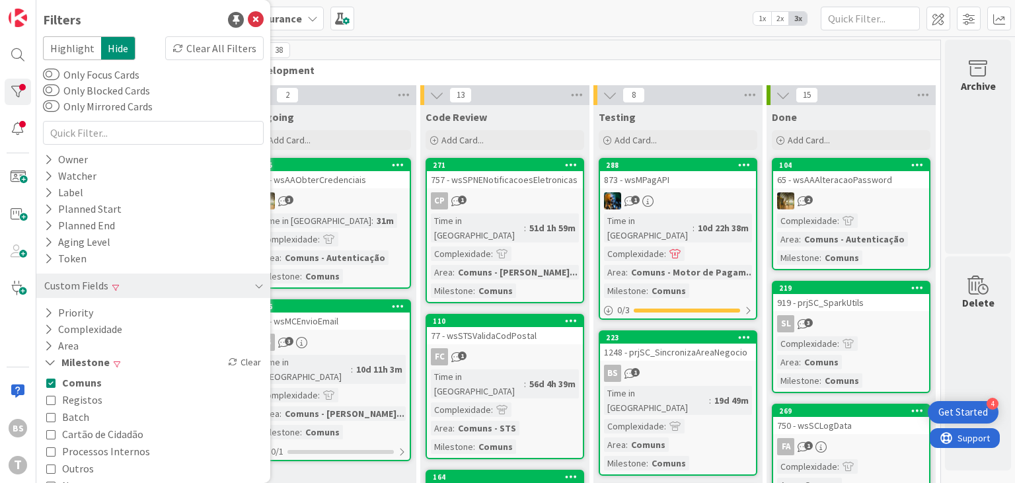
click at [102, 386] on div "Comuns Registos Batch Cartão de Cidadão Processos Internos Outros None" at bounding box center [153, 434] width 214 height 120
click at [64, 382] on span "Comuns" at bounding box center [82, 382] width 40 height 17
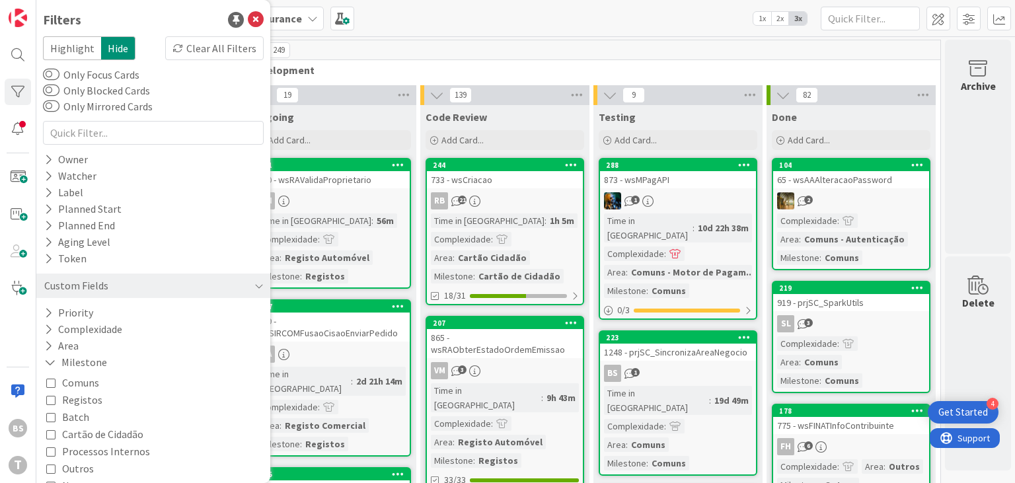
click at [694, 75] on span "Development" at bounding box center [586, 69] width 674 height 13
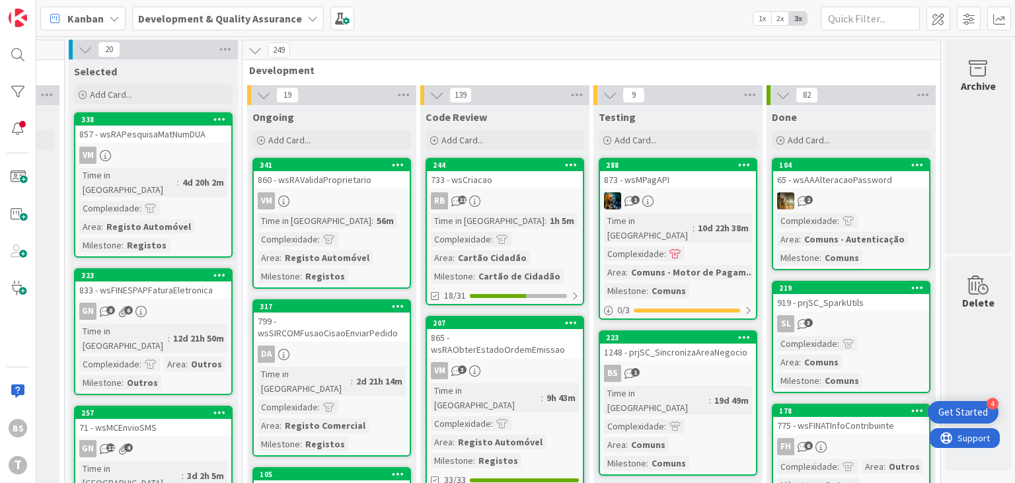
click at [4, 89] on div "BS T" at bounding box center [18, 241] width 36 height 483
click at [7, 89] on div at bounding box center [18, 92] width 26 height 26
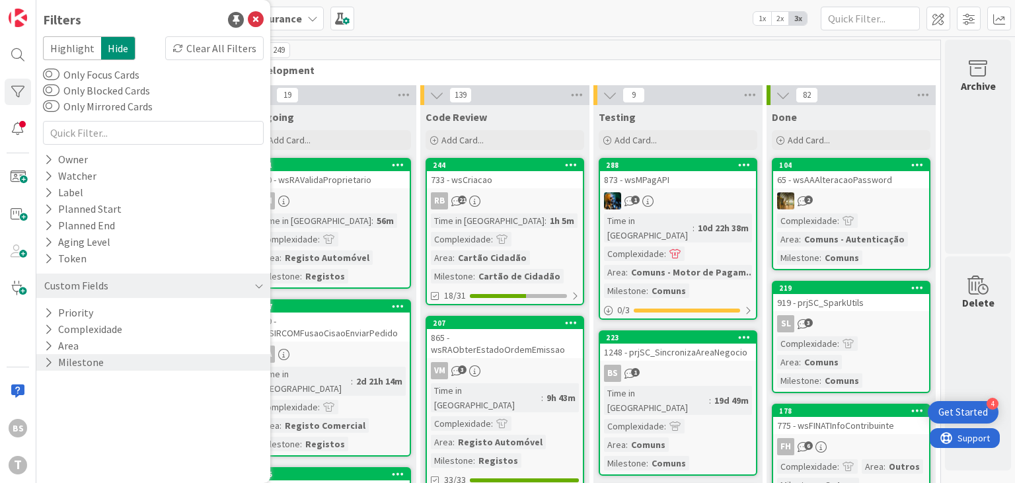
click at [85, 361] on button "Milestone" at bounding box center [74, 362] width 62 height 17
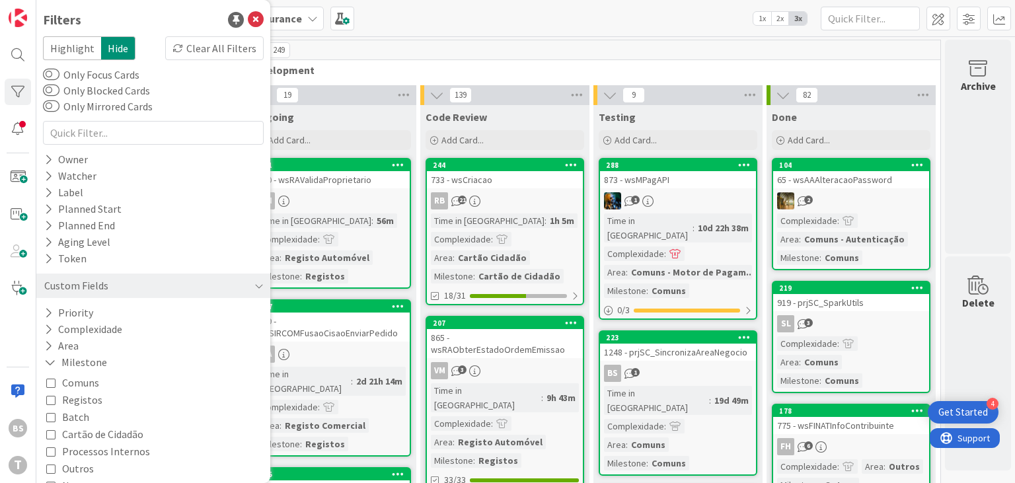
scroll to position [24, 0]
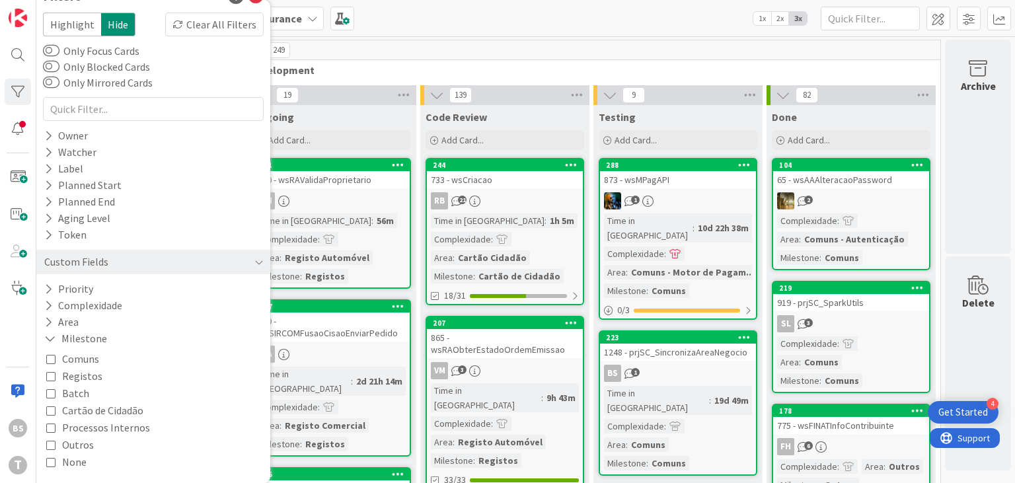
click at [885, 59] on div "249" at bounding box center [591, 50] width 698 height 20
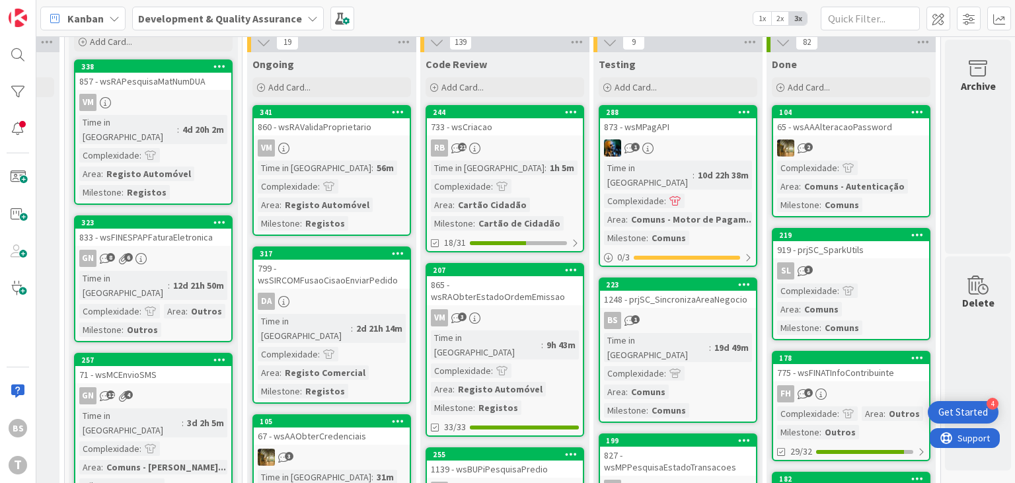
scroll to position [79, 502]
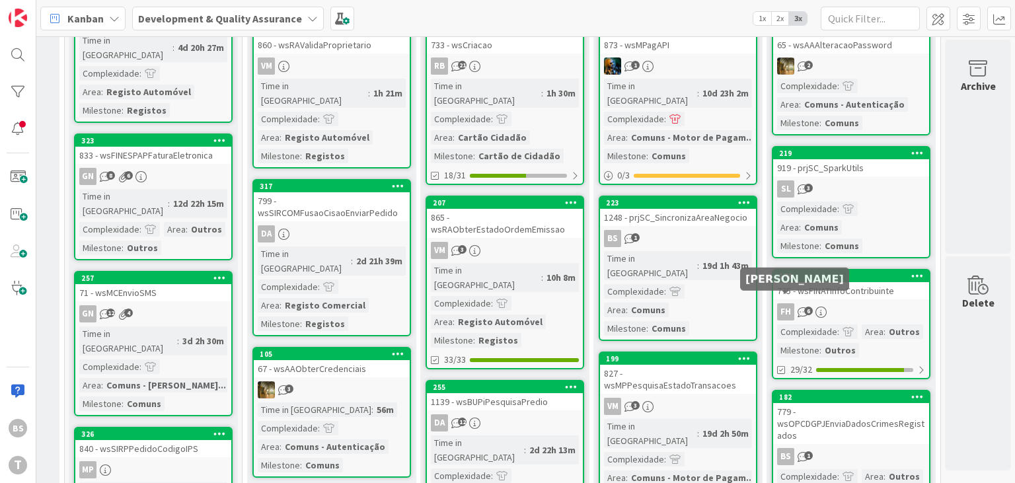
scroll to position [238, 502]
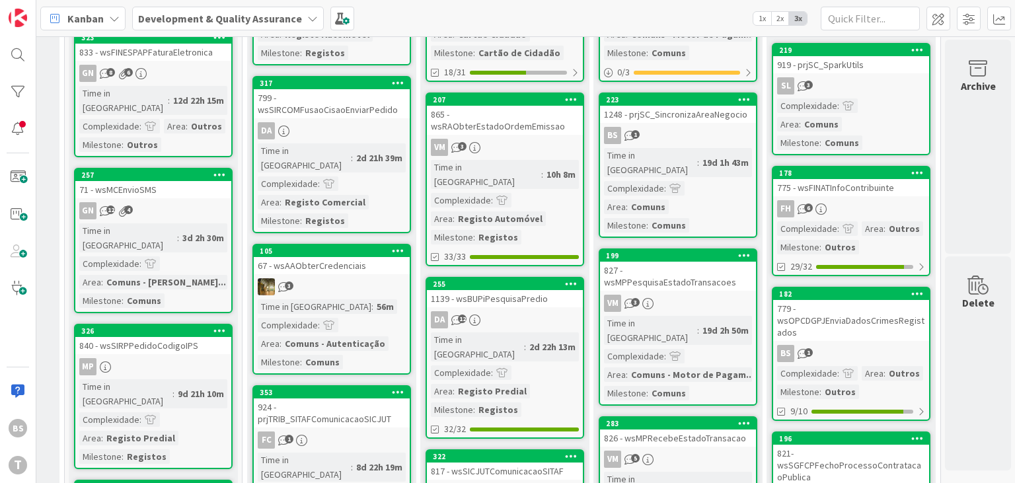
click at [865, 200] on div "FH 6" at bounding box center [851, 208] width 156 height 17
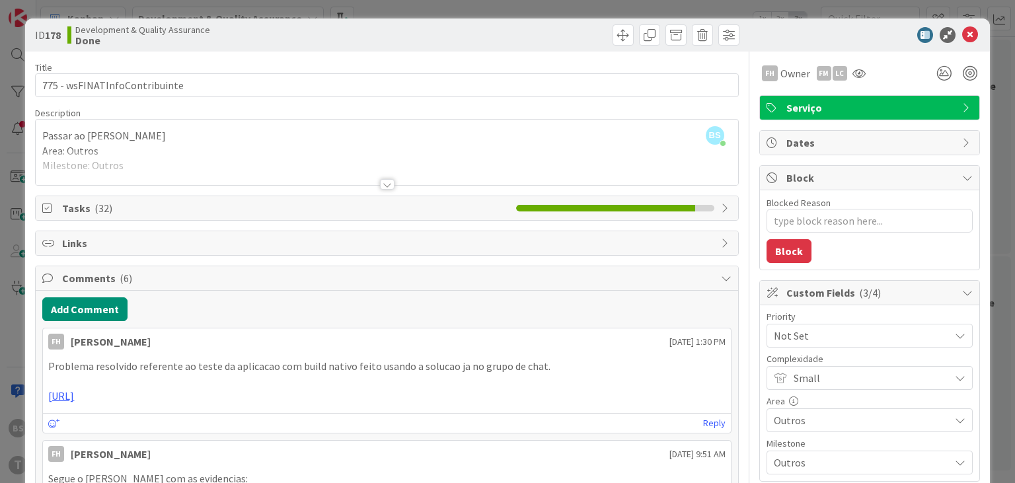
click at [383, 181] on div at bounding box center [387, 184] width 15 height 11
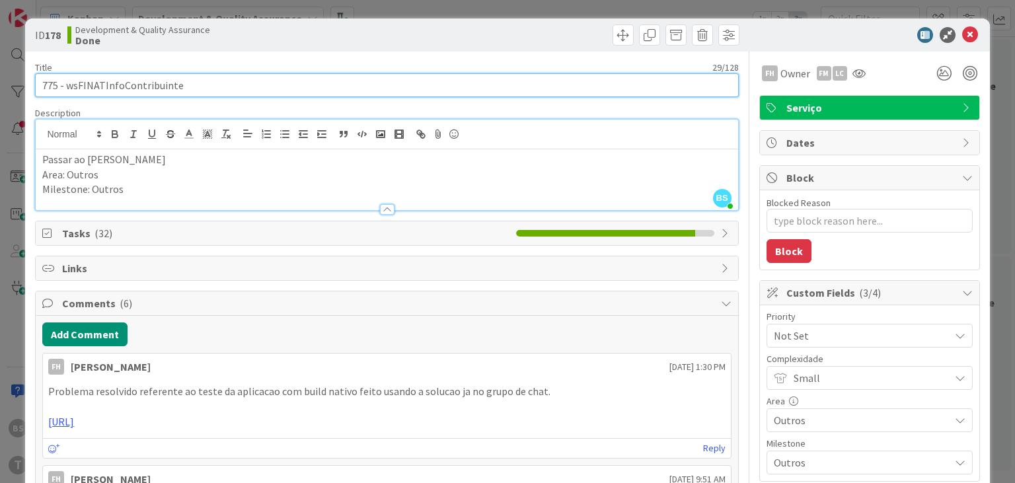
click at [135, 88] on input "775 - wsFINATInfoContribuinte" at bounding box center [386, 85] width 703 height 24
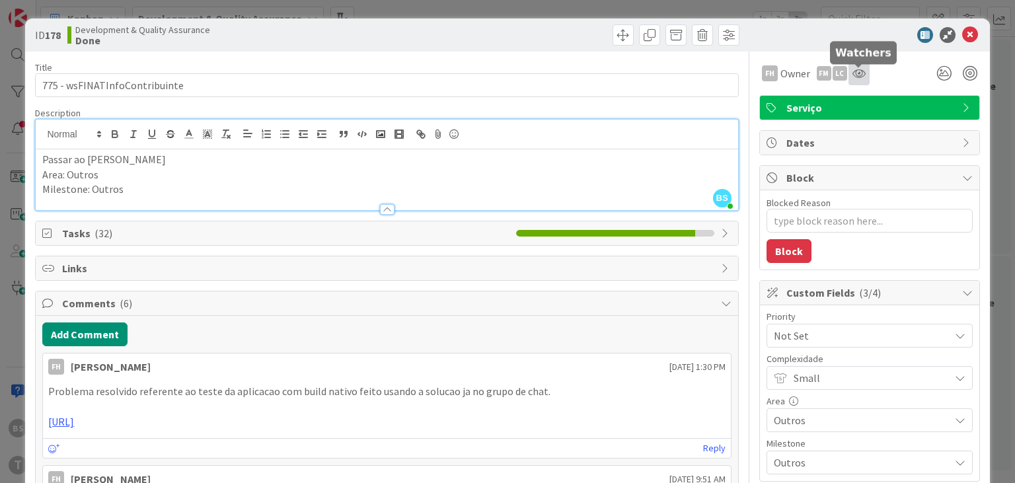
click at [854, 76] on icon at bounding box center [858, 73] width 13 height 11
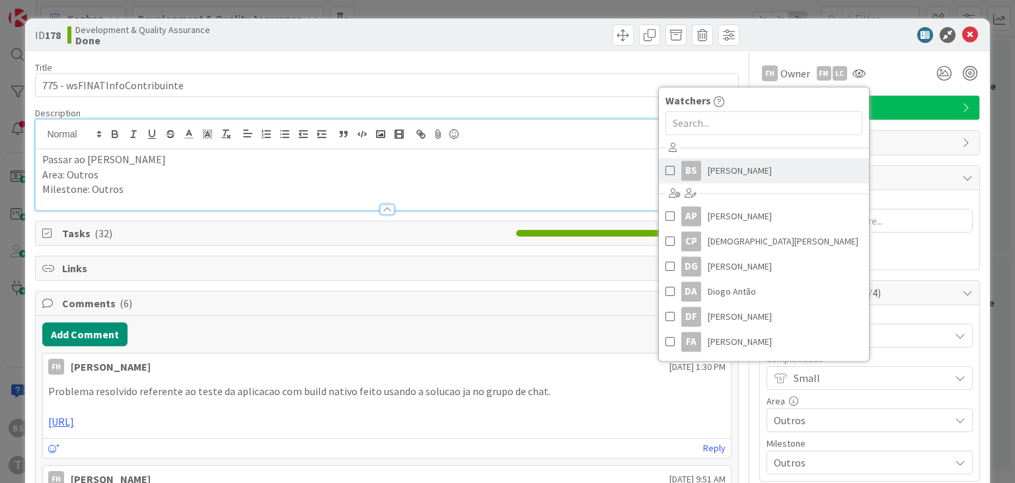
click at [717, 178] on span "Bruno Souza" at bounding box center [740, 171] width 64 height 20
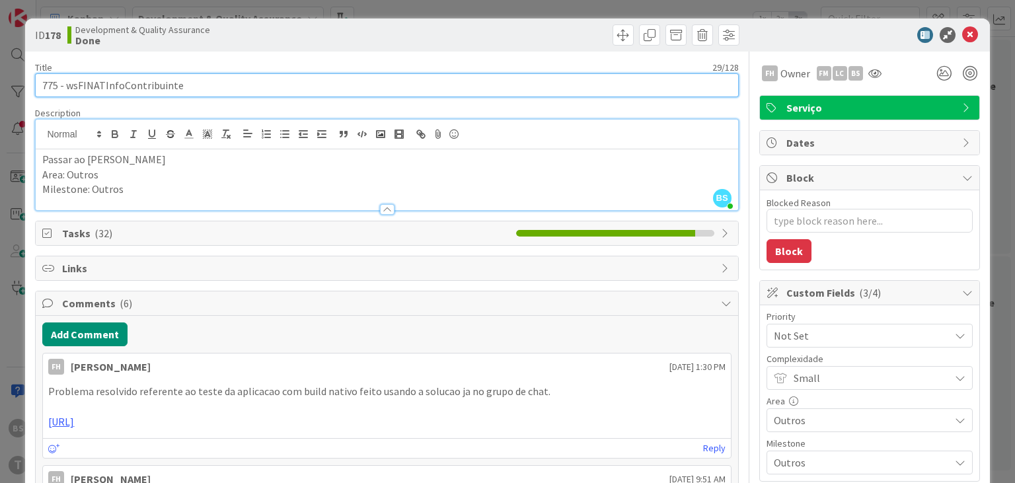
click at [141, 89] on input "775 - wsFINATInfoContribuinte" at bounding box center [386, 85] width 703 height 24
click at [141, 88] on input "775 - wsFINATInfoContribuinte" at bounding box center [386, 85] width 703 height 24
click at [262, 81] on input "775 - wsFINATInfoContribuinte" at bounding box center [386, 85] width 703 height 24
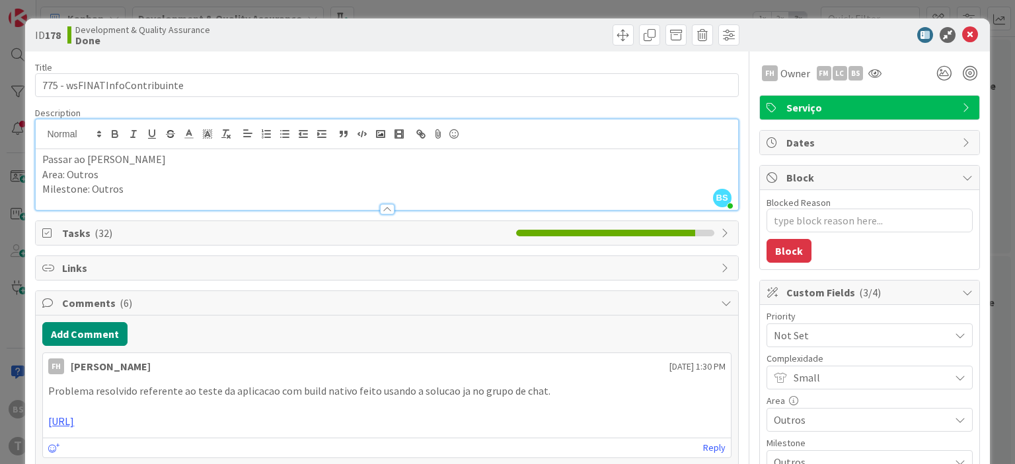
type textarea "x"
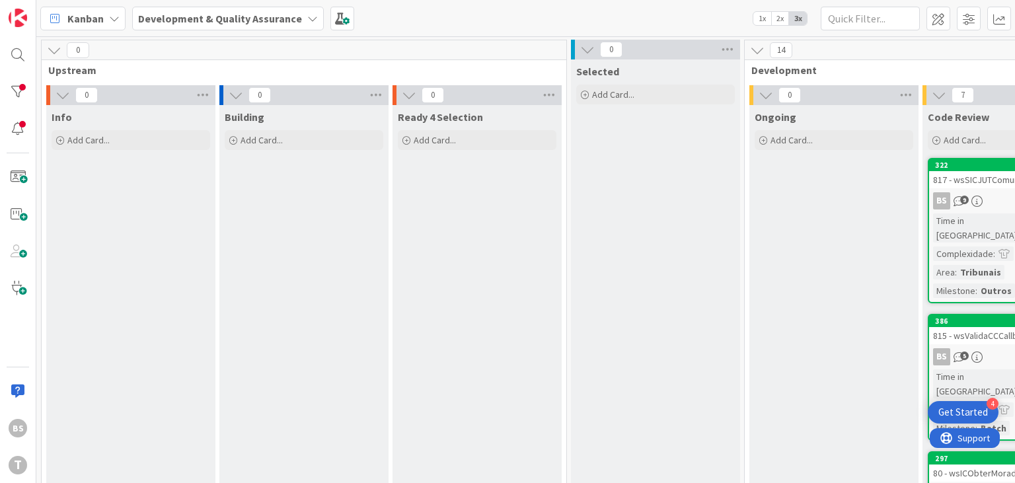
scroll to position [0, 222]
